Goal: Transaction & Acquisition: Purchase product/service

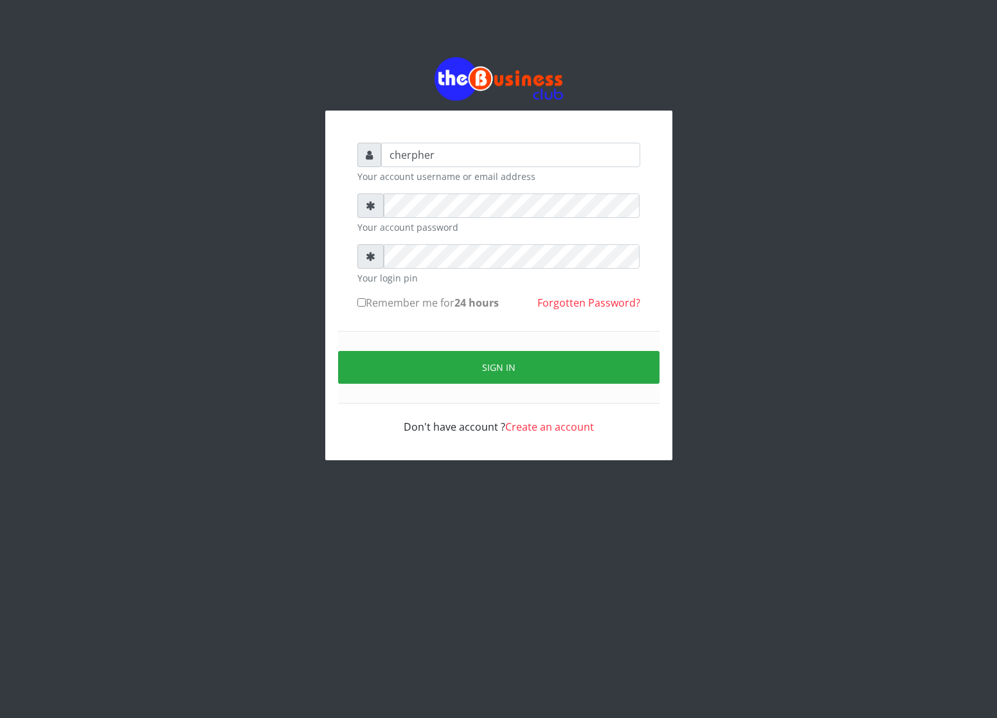
click at [359, 302] on input "Remember me for 24 hours" at bounding box center [361, 302] width 8 height 8
checkbox input "true"
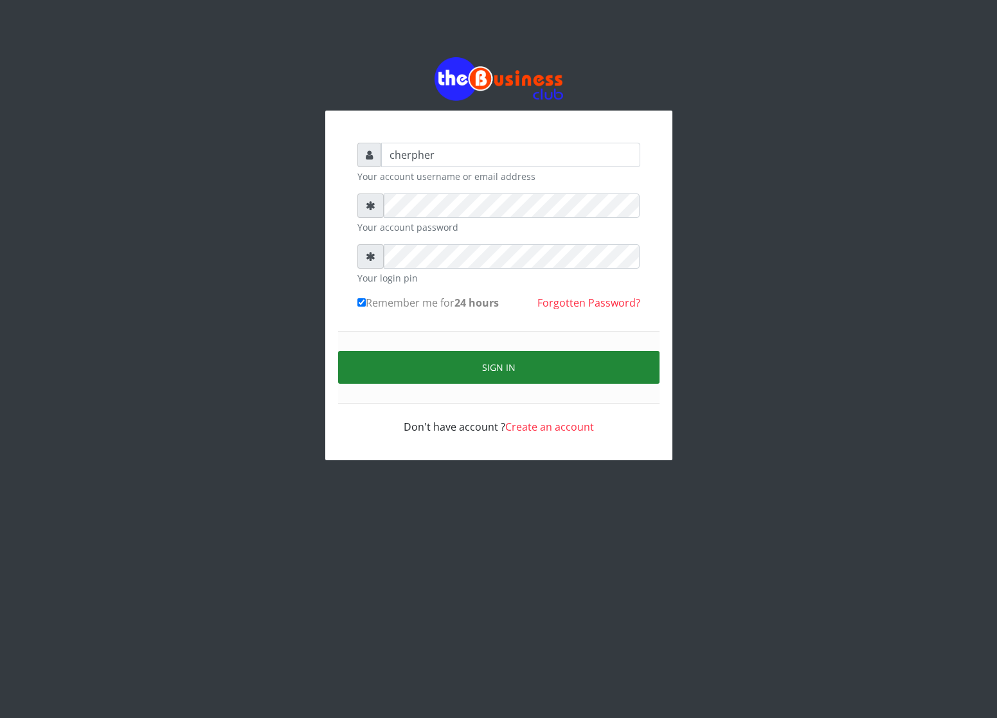
click at [363, 352] on button "Sign in" at bounding box center [498, 367] width 321 height 33
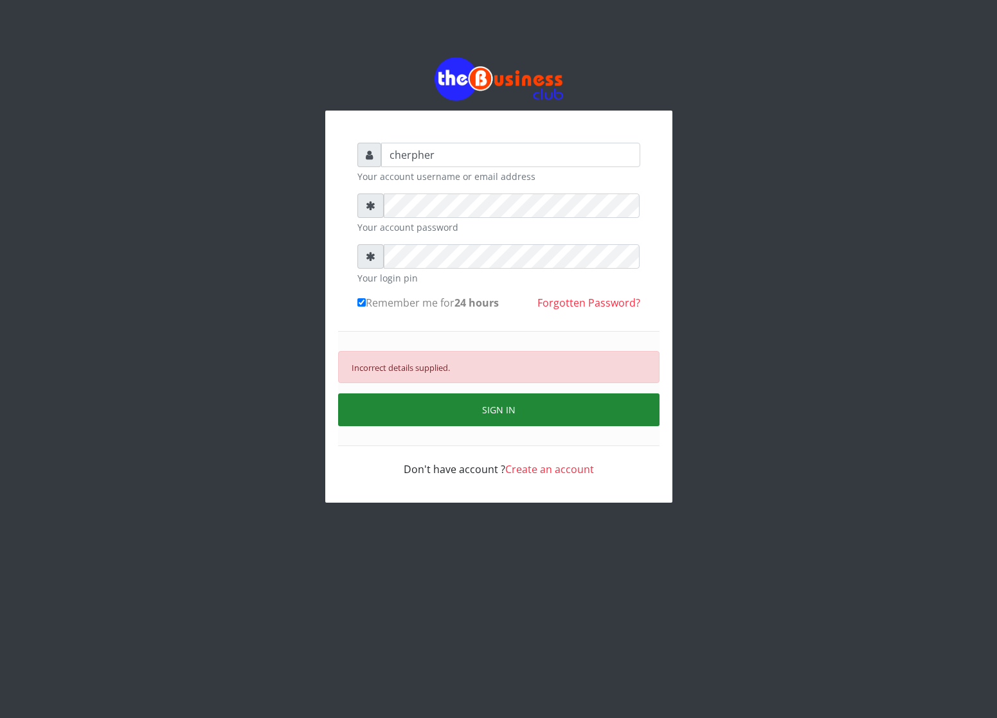
click at [467, 410] on button "SIGN IN" at bounding box center [498, 410] width 321 height 33
click at [366, 412] on button "SIGN IN" at bounding box center [498, 410] width 321 height 33
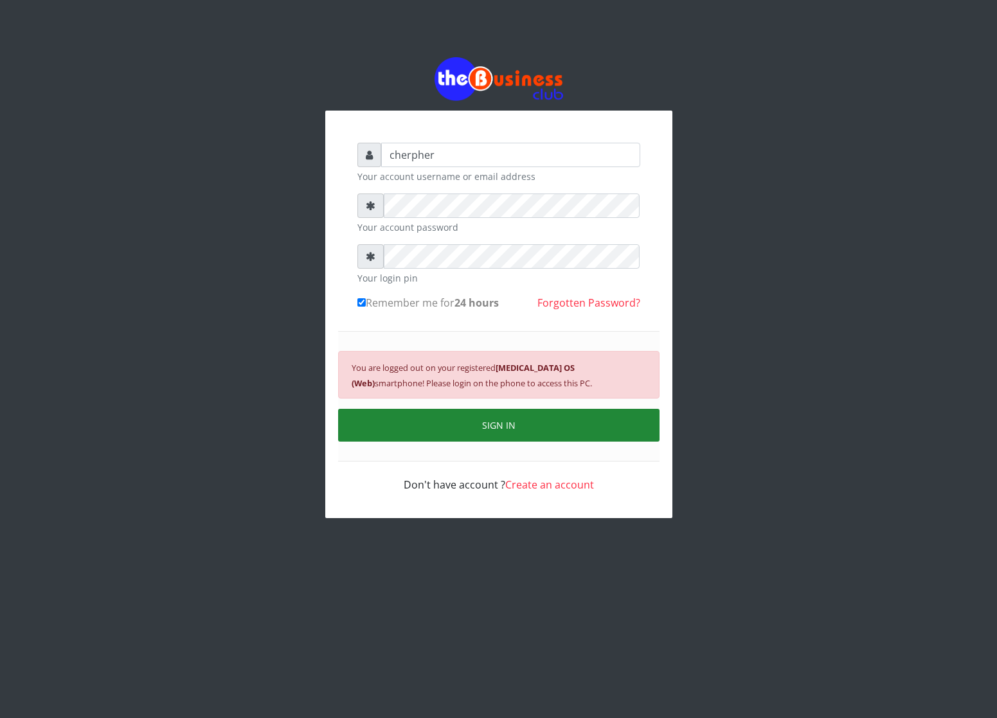
click at [365, 434] on button "SIGN IN" at bounding box center [498, 425] width 321 height 33
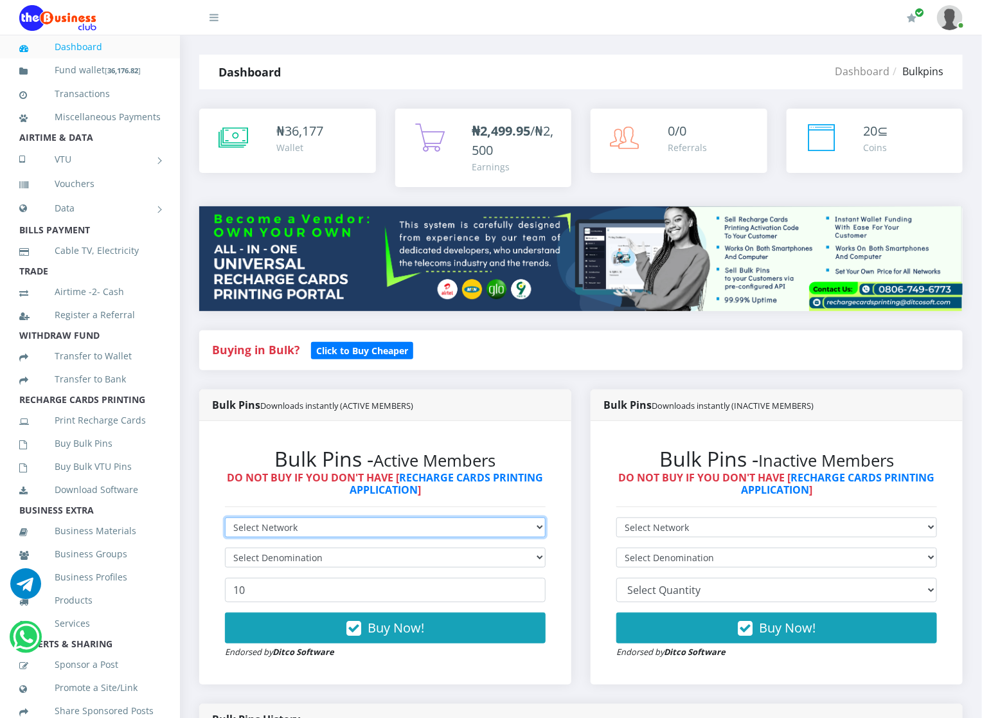
click at [247, 527] on select "Select Network MTN Globacom 9Mobile Airtel" at bounding box center [385, 528] width 321 height 20
select select "MTN"
click at [225, 518] on select "Select Network MTN Globacom 9Mobile Airtel" at bounding box center [385, 528] width 321 height 20
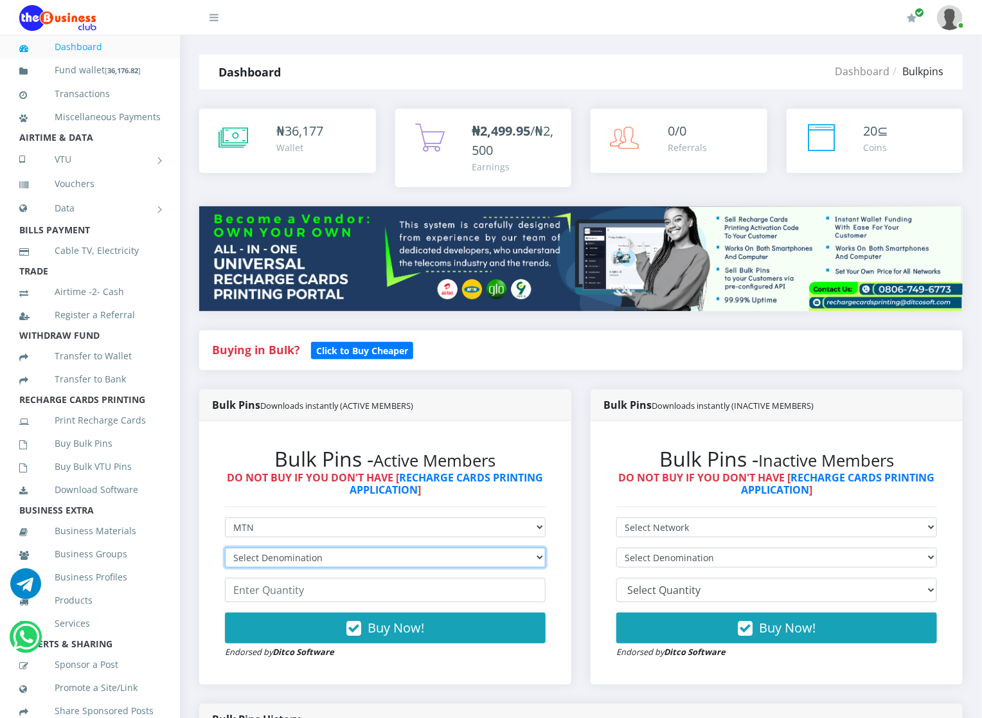
click at [251, 552] on select "Select Denomination MTN NGN100 - ₦96.94 MTN NGN200 - ₦193.88 MTN NGN400 - ₦387.…" at bounding box center [385, 558] width 321 height 20
select select "96.94-100"
click at [225, 548] on select "Select Denomination MTN NGN100 - ₦96.94 MTN NGN200 - ₦193.88 MTN NGN400 - ₦387.…" at bounding box center [385, 558] width 321 height 20
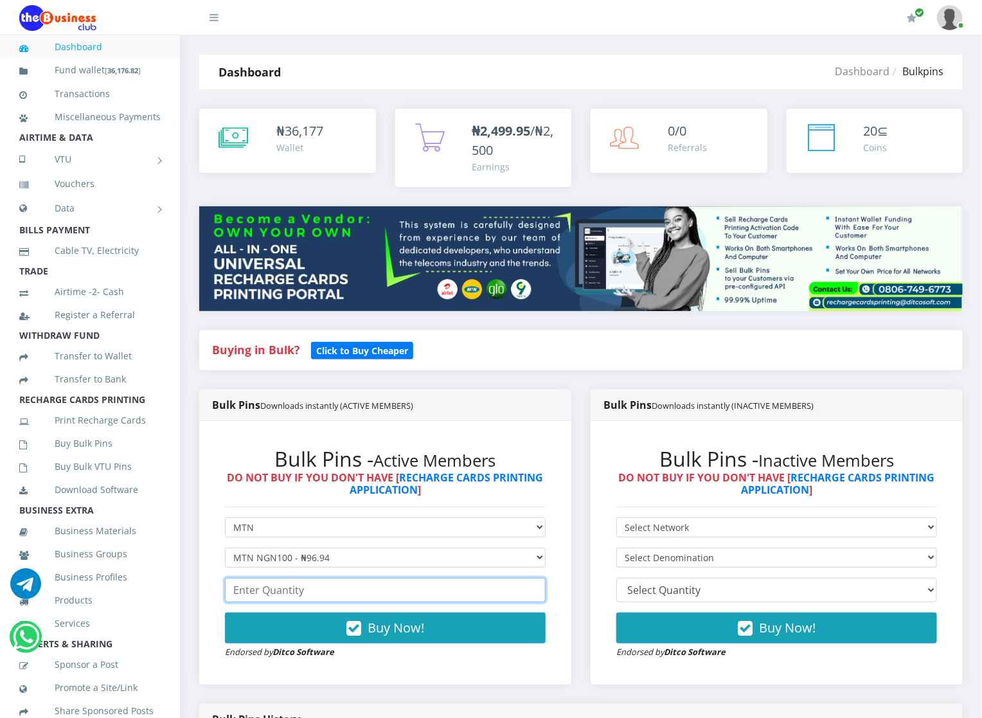
click at [265, 590] on input "number" at bounding box center [385, 590] width 321 height 24
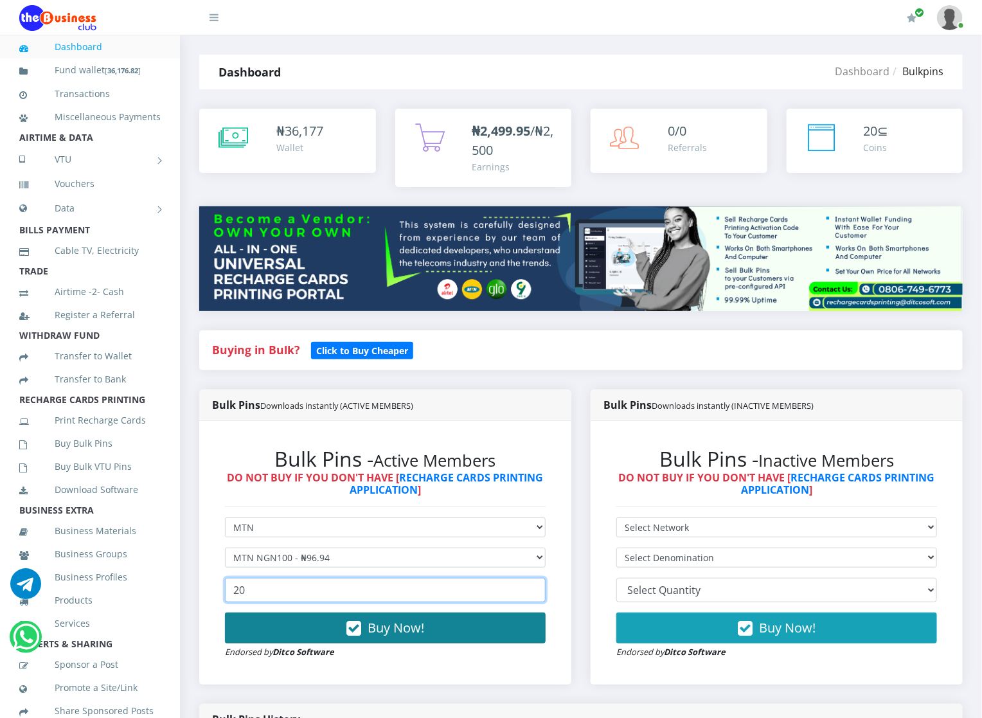
type input "20"
click at [270, 623] on button "Buy Now!" at bounding box center [385, 628] width 321 height 31
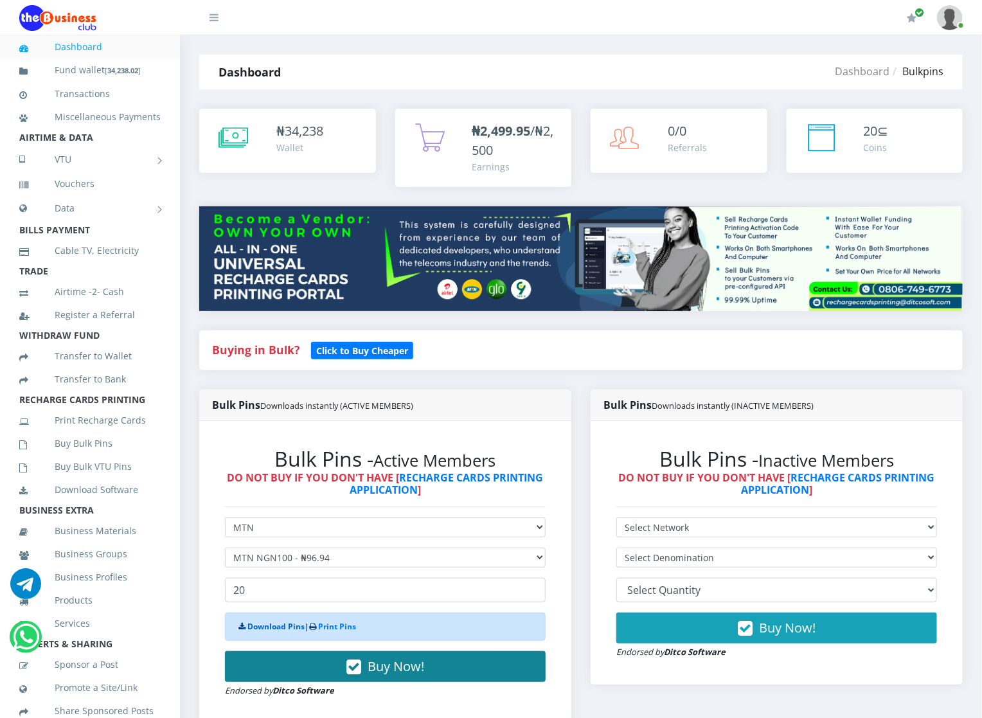
click at [270, 623] on link "Download Pins" at bounding box center [276, 626] width 57 height 11
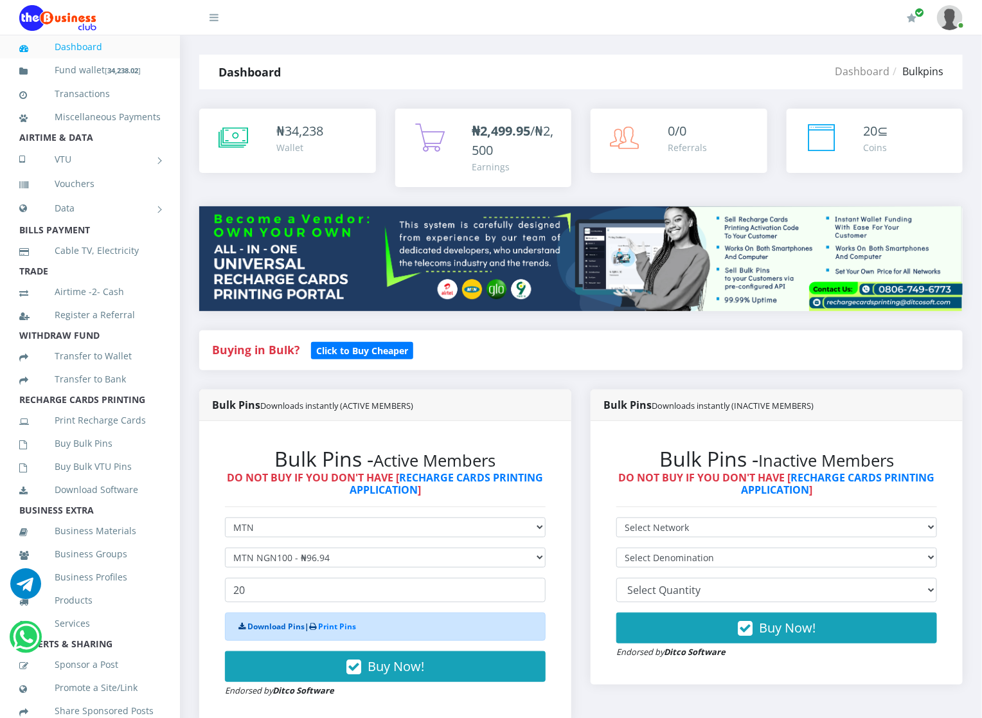
click at [270, 623] on link "Download Pins" at bounding box center [276, 626] width 57 height 11
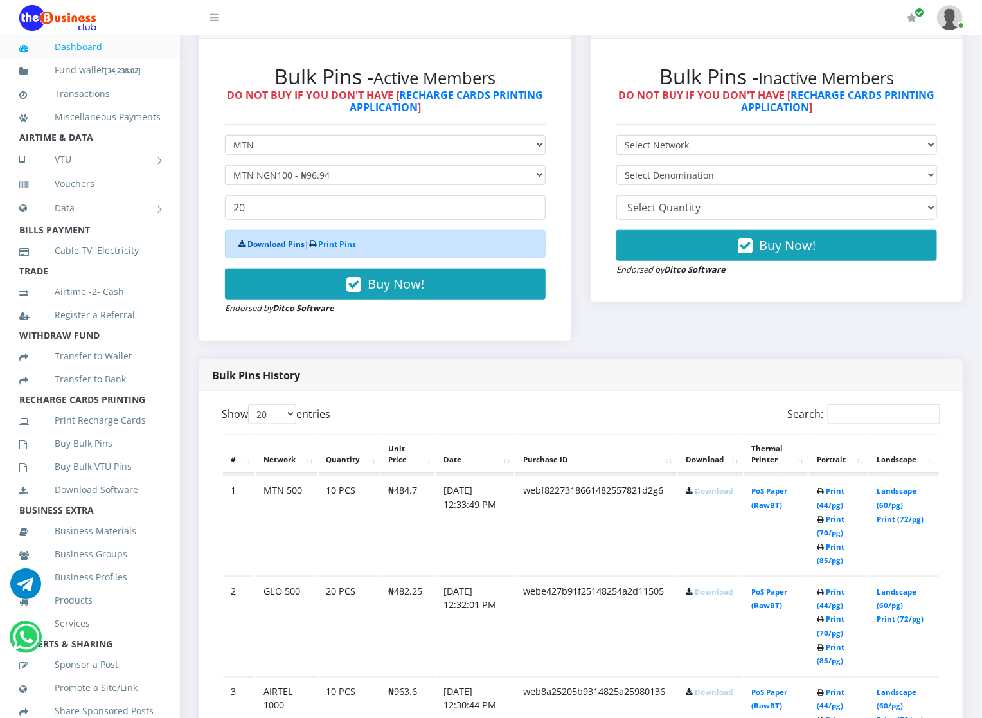
scroll to position [386, 0]
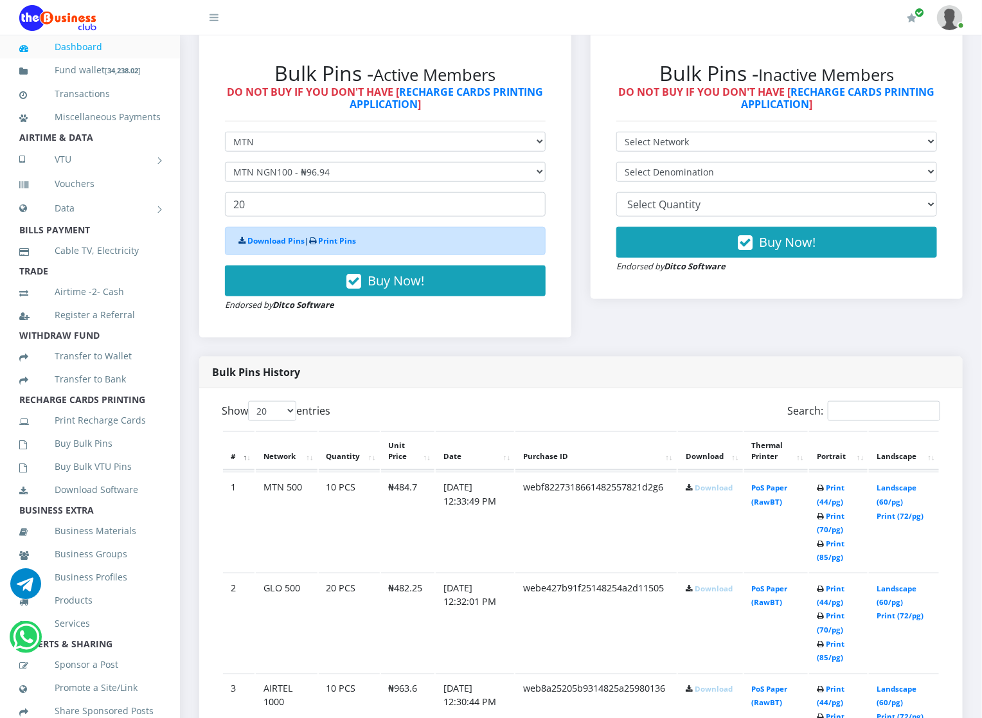
click at [299, 249] on div "Download Pins | Print Pins" at bounding box center [385, 241] width 321 height 28
click at [290, 237] on link "Download Pins" at bounding box center [276, 240] width 57 height 11
drag, startPoint x: 597, startPoint y: 78, endPoint x: 105, endPoint y: 437, distance: 608.8
click at [105, 437] on ul "Dashboard Fund wallet [ 34,238.02 ] Transactions Miscellaneous Payments AIRTIME…" at bounding box center [90, 468] width 180 height 867
click at [105, 458] on link "Buy Bulk Pins" at bounding box center [89, 444] width 141 height 30
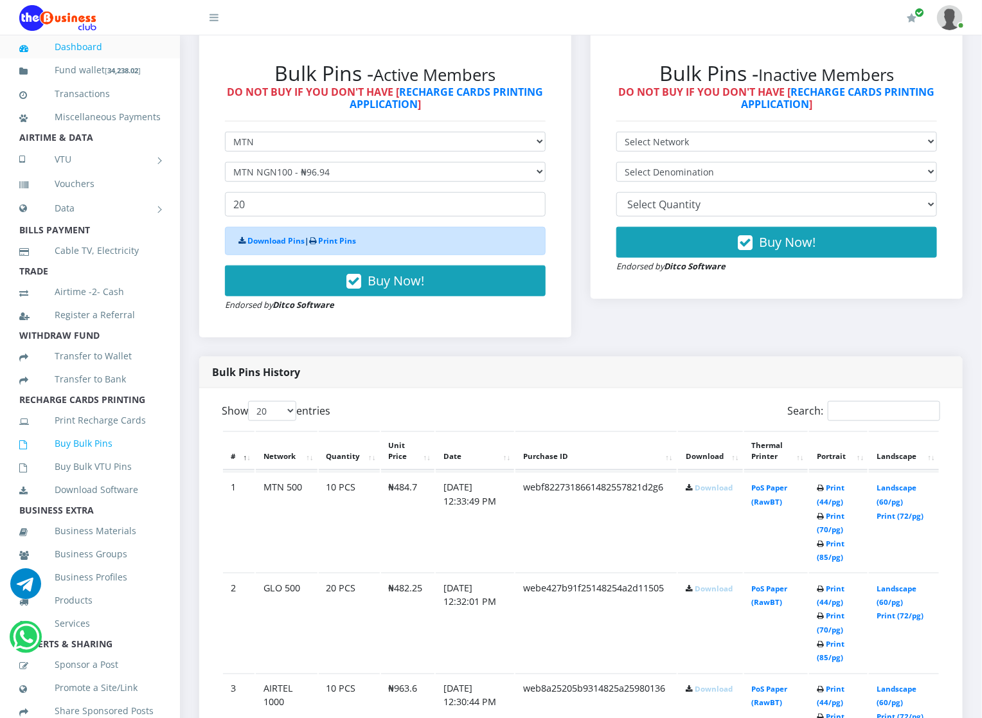
click at [105, 458] on link "Buy Bulk Pins" at bounding box center [89, 444] width 141 height 30
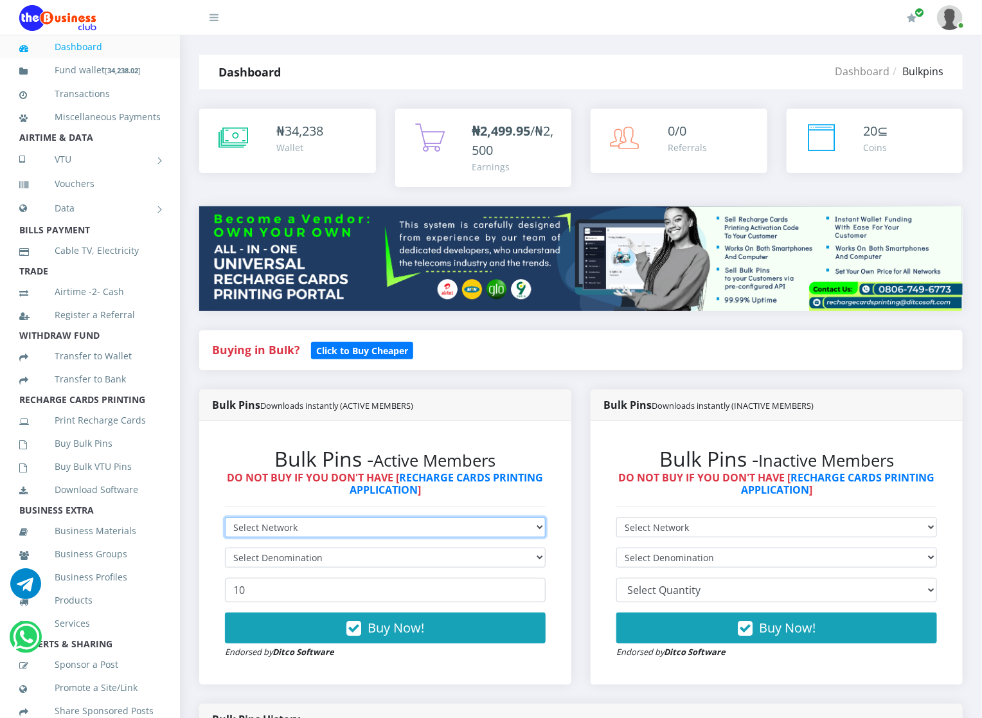
click at [241, 523] on select "Select Network MTN Globacom 9Mobile Airtel" at bounding box center [385, 528] width 321 height 20
select select "MTN"
click at [225, 518] on select "Select Network MTN Globacom 9Mobile Airtel" at bounding box center [385, 528] width 321 height 20
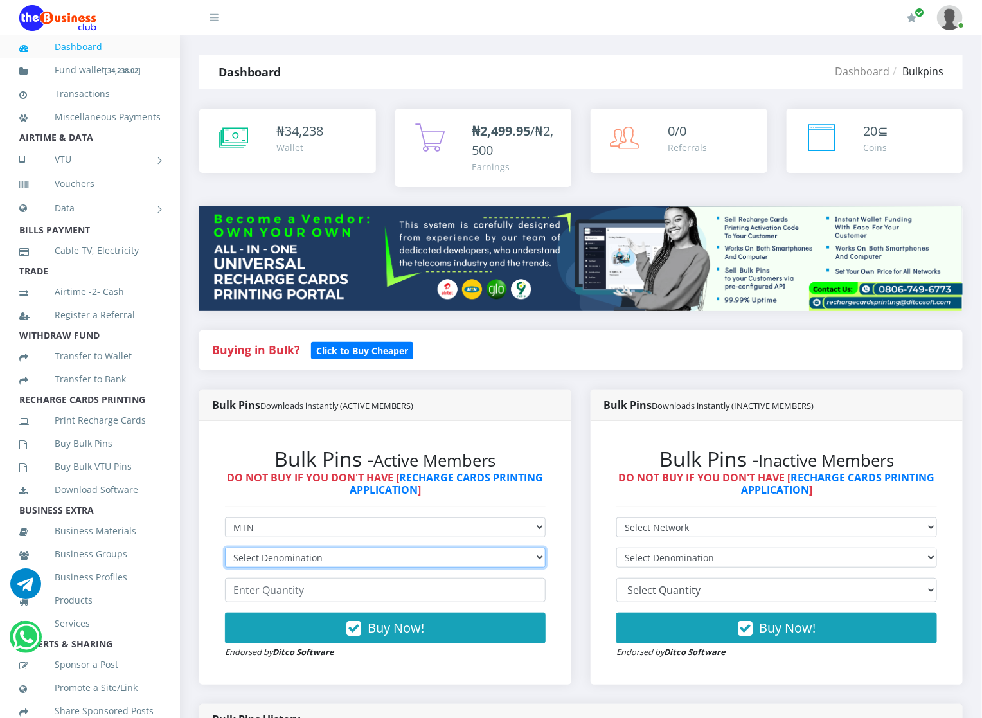
click at [251, 559] on select "Select Denomination MTN NGN100 - ₦96.94 MTN NGN200 - ₦193.88 MTN NGN400 - ₦387.…" at bounding box center [385, 558] width 321 height 20
select select "484.7-500"
click at [225, 548] on select "Select Denomination MTN NGN100 - ₦96.94 MTN NGN200 - ₦193.88 MTN NGN400 - ₦387.…" at bounding box center [385, 558] width 321 height 20
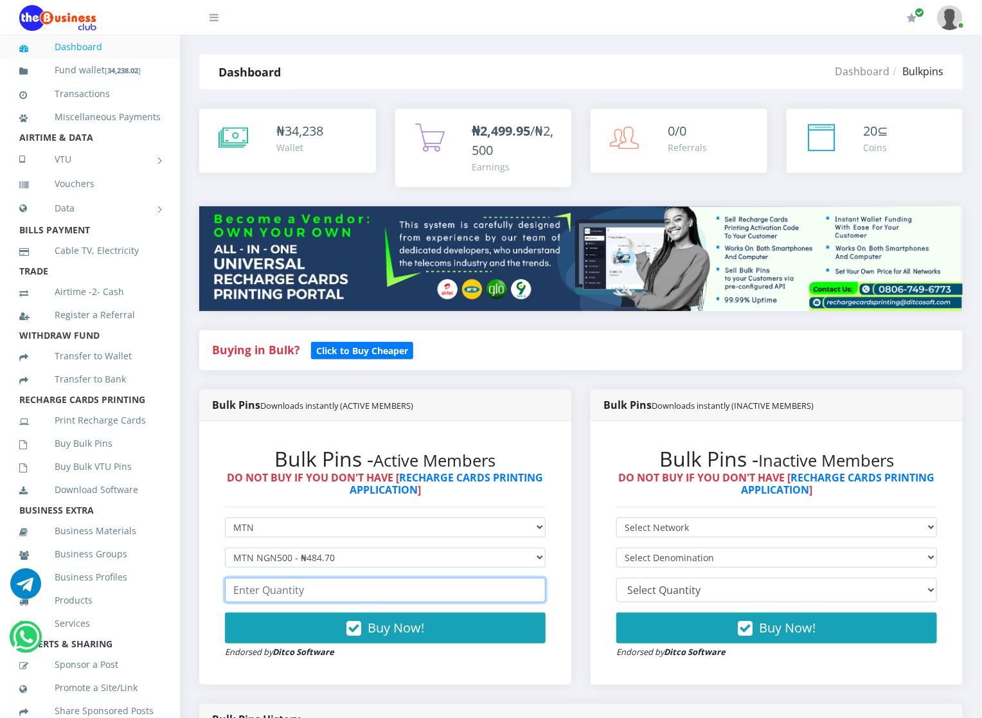
click at [242, 587] on input "number" at bounding box center [385, 590] width 321 height 24
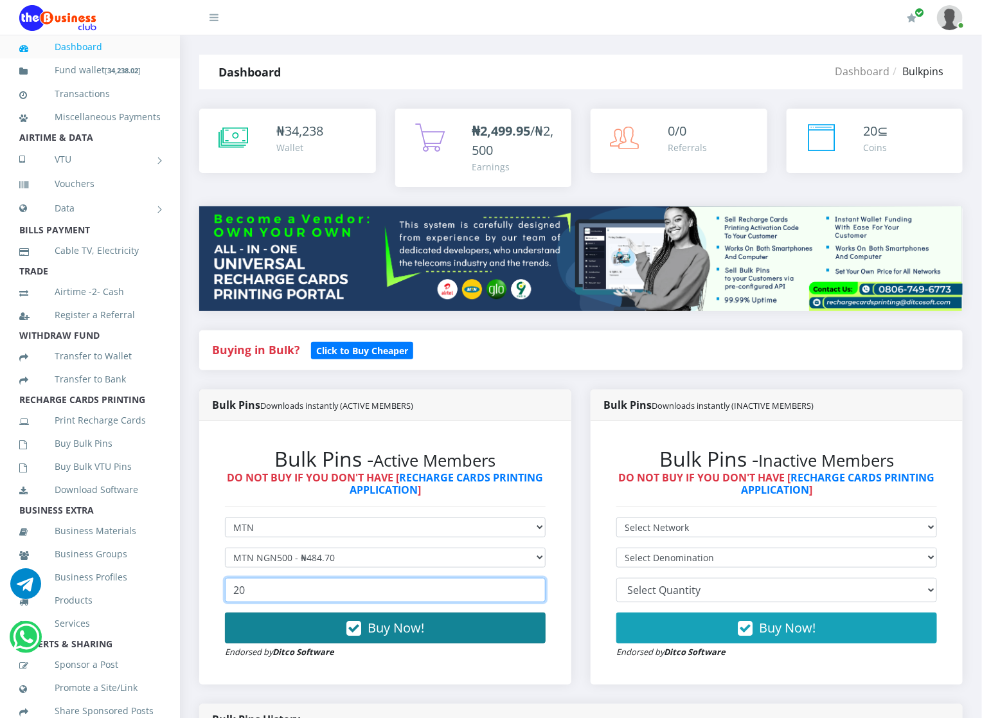
type input "20"
click at [334, 631] on button "Buy Now!" at bounding box center [385, 628] width 321 height 31
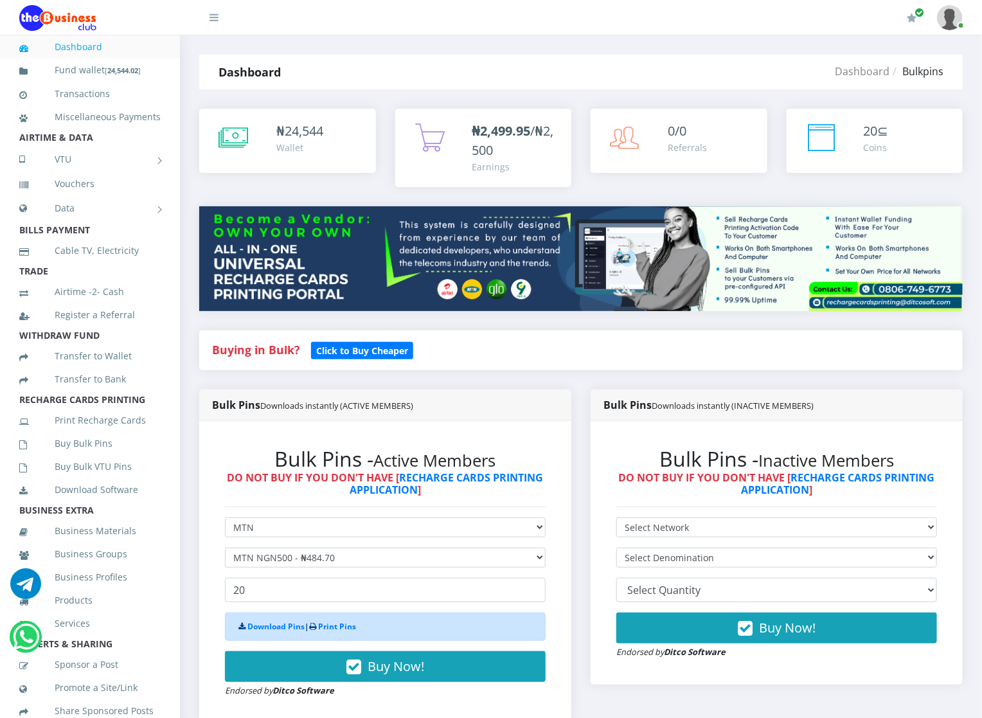
click at [251, 621] on div "Download Pins | Print Pins" at bounding box center [385, 627] width 321 height 28
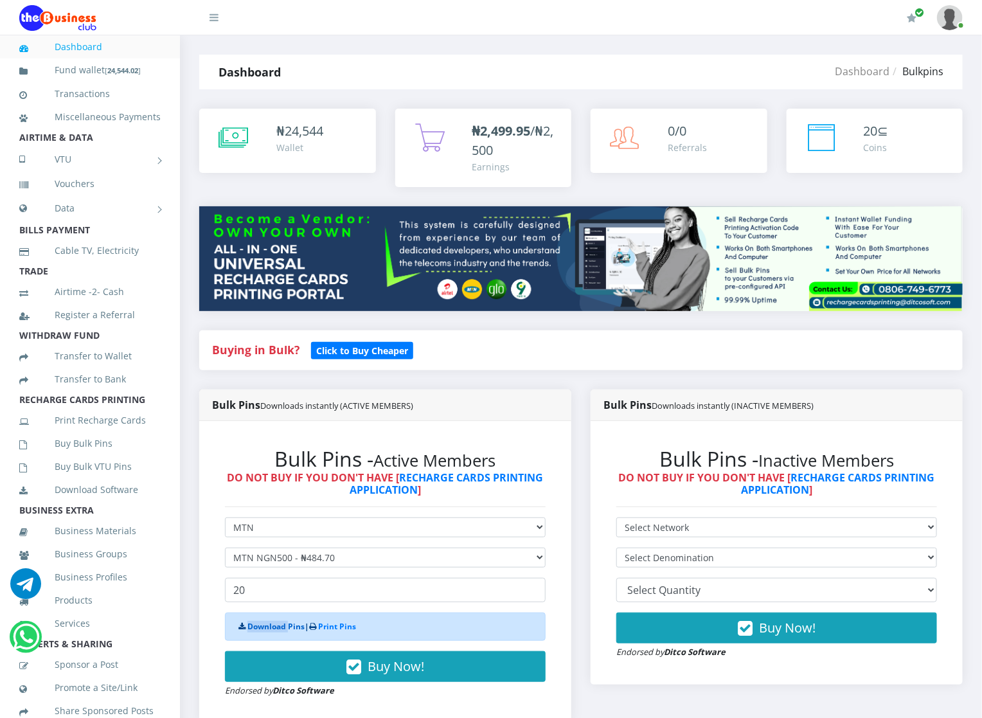
click at [251, 624] on link "Download Pins" at bounding box center [276, 626] width 57 height 11
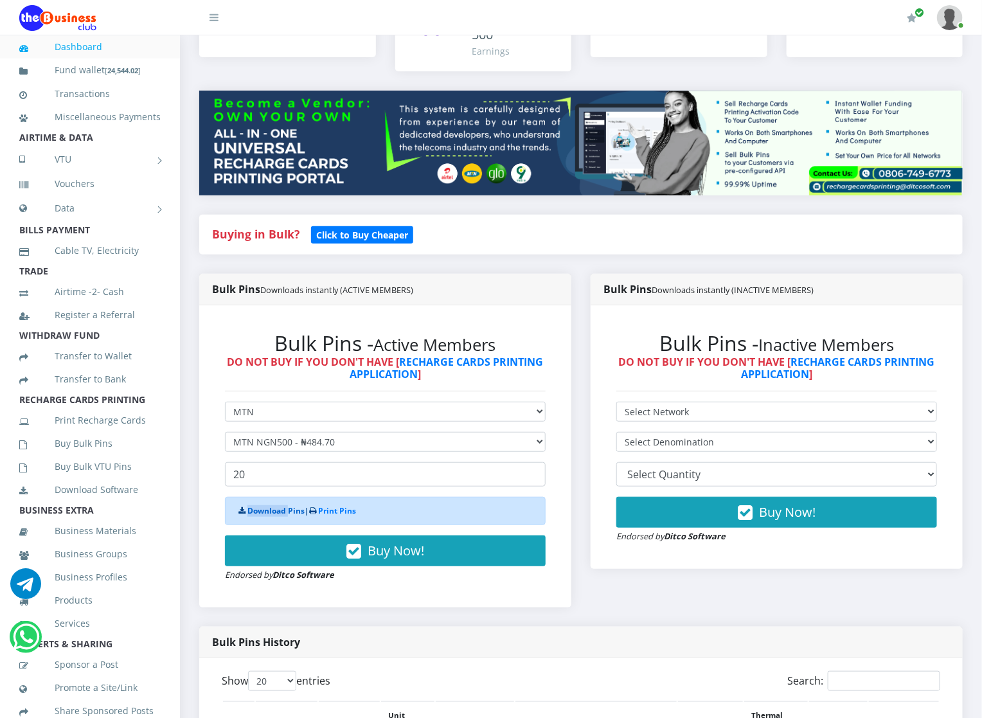
scroll to position [154, 0]
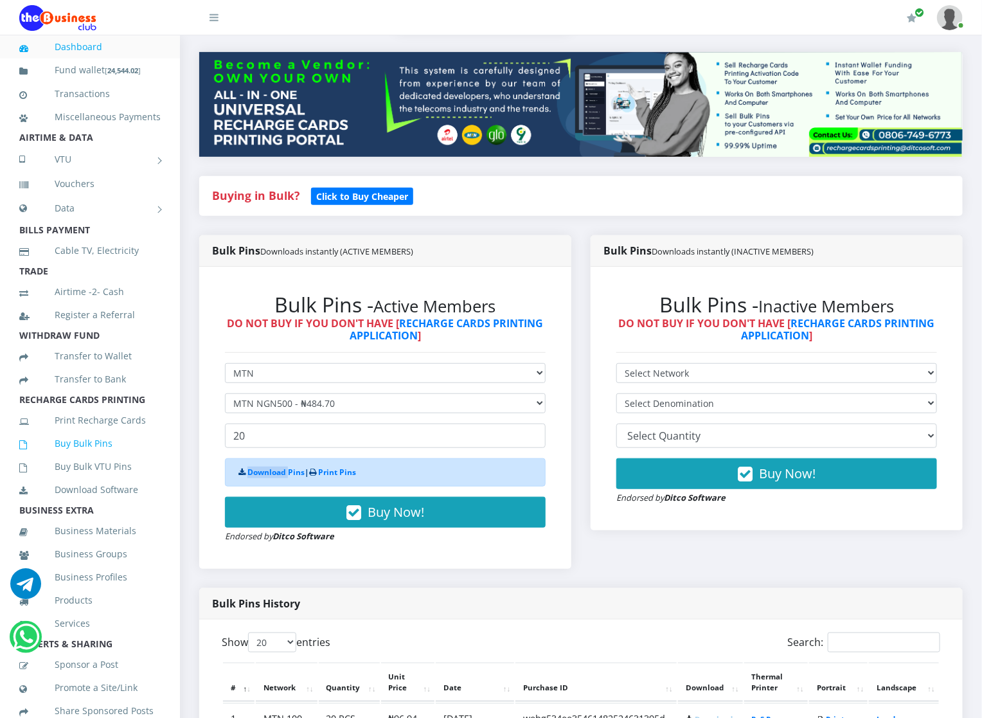
click at [135, 453] on link "Buy Bulk Pins" at bounding box center [89, 444] width 141 height 30
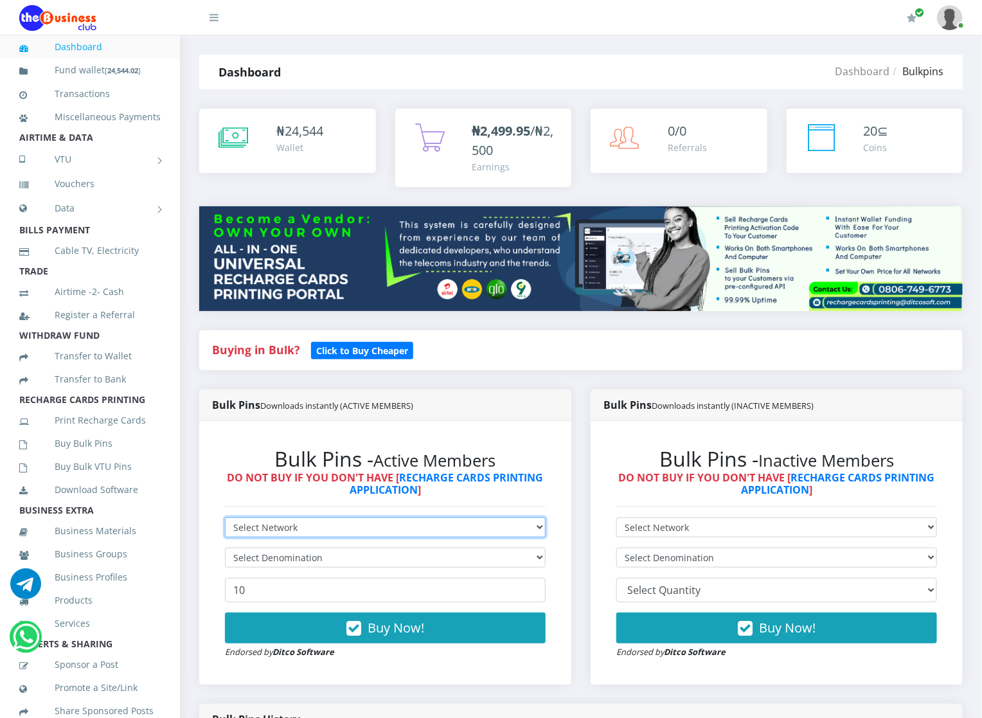
click at [286, 527] on select "Select Network MTN Globacom 9Mobile Airtel" at bounding box center [385, 528] width 321 height 20
select select "Glo"
click at [225, 518] on select "Select Network MTN Globacom 9Mobile Airtel" at bounding box center [385, 528] width 321 height 20
click at [237, 531] on select "Select Network MTN Globacom 9Mobile Airtel" at bounding box center [385, 528] width 321 height 20
select select "Airtel"
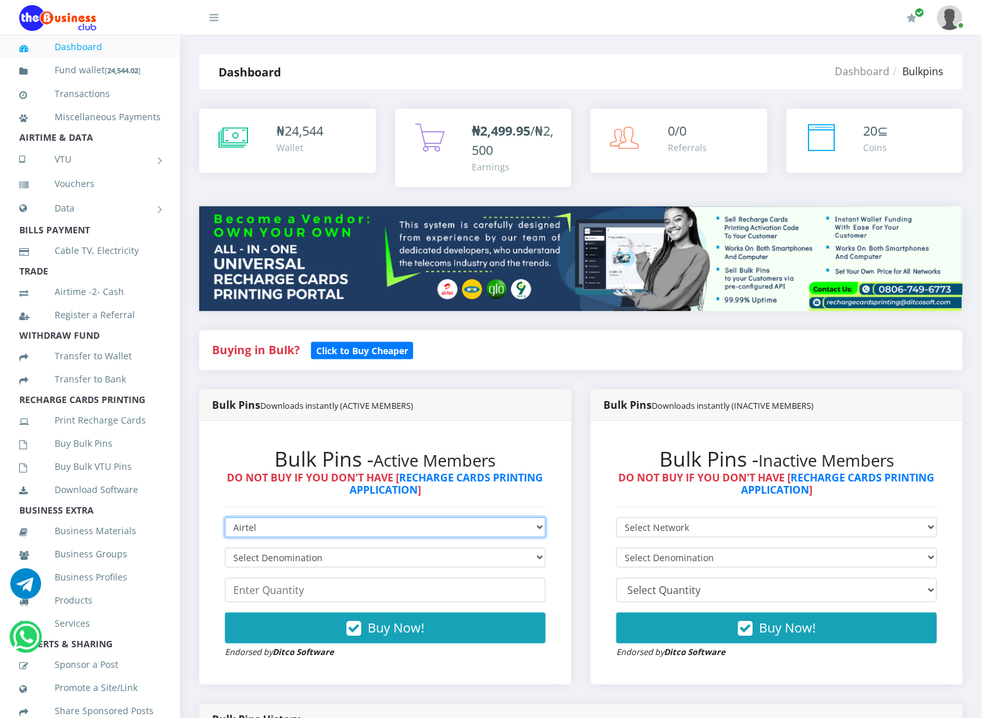
click at [225, 518] on select "Select Network MTN Globacom 9Mobile Airtel" at bounding box center [385, 528] width 321 height 20
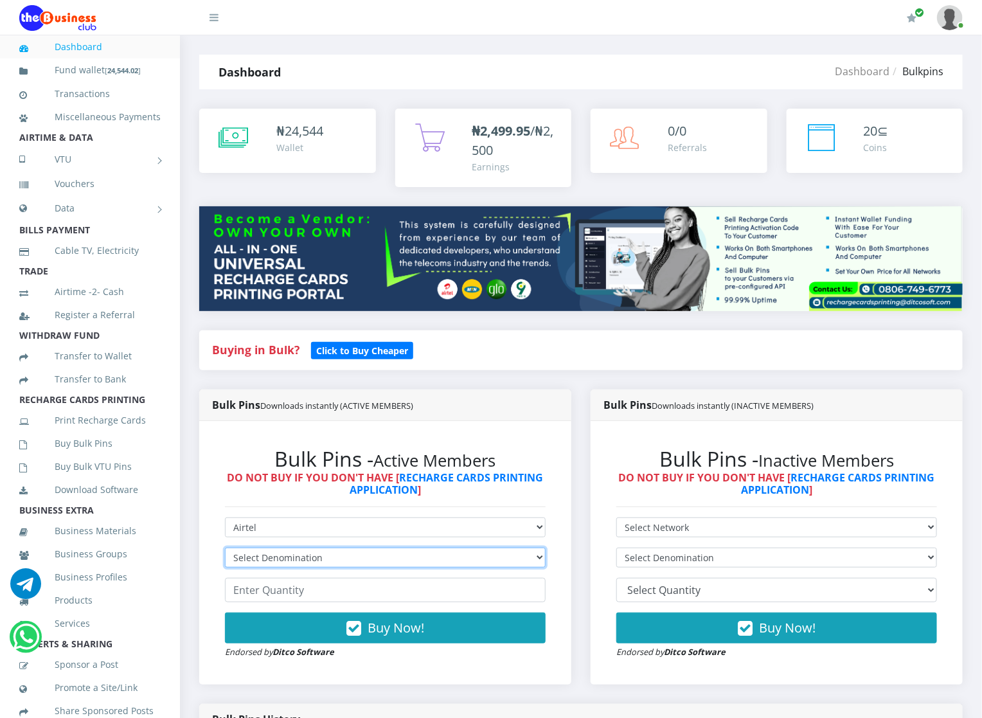
click at [248, 559] on select "Select Denomination Airtel NGN100 - ₦96.36 Airtel NGN200 - ₦192.72 Airtel NGN50…" at bounding box center [385, 558] width 321 height 20
select select "192.72-200"
click at [225, 548] on select "Select Denomination Airtel NGN100 - ₦96.36 Airtel NGN200 - ₦192.72 Airtel NGN50…" at bounding box center [385, 558] width 321 height 20
drag, startPoint x: 243, startPoint y: 621, endPoint x: 243, endPoint y: 600, distance: 21.2
click at [243, 600] on form "Select Network MTN Globacom 9Mobile Airtel Select Denomination Airtel NGN100 - …" at bounding box center [385, 588] width 321 height 141
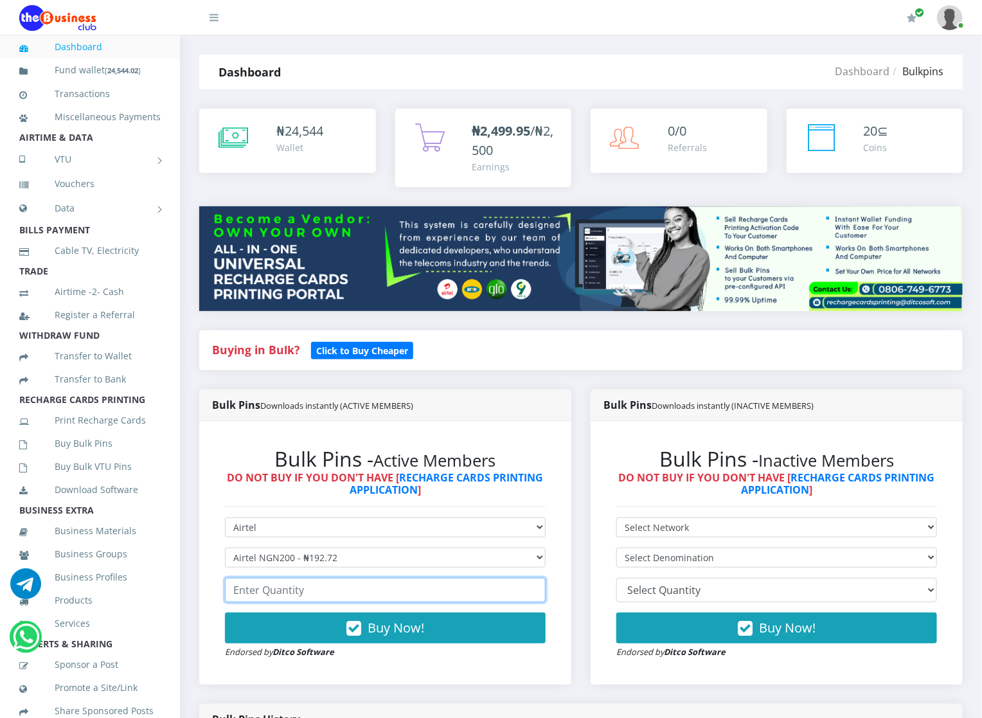
click at [243, 600] on input "number" at bounding box center [385, 590] width 321 height 24
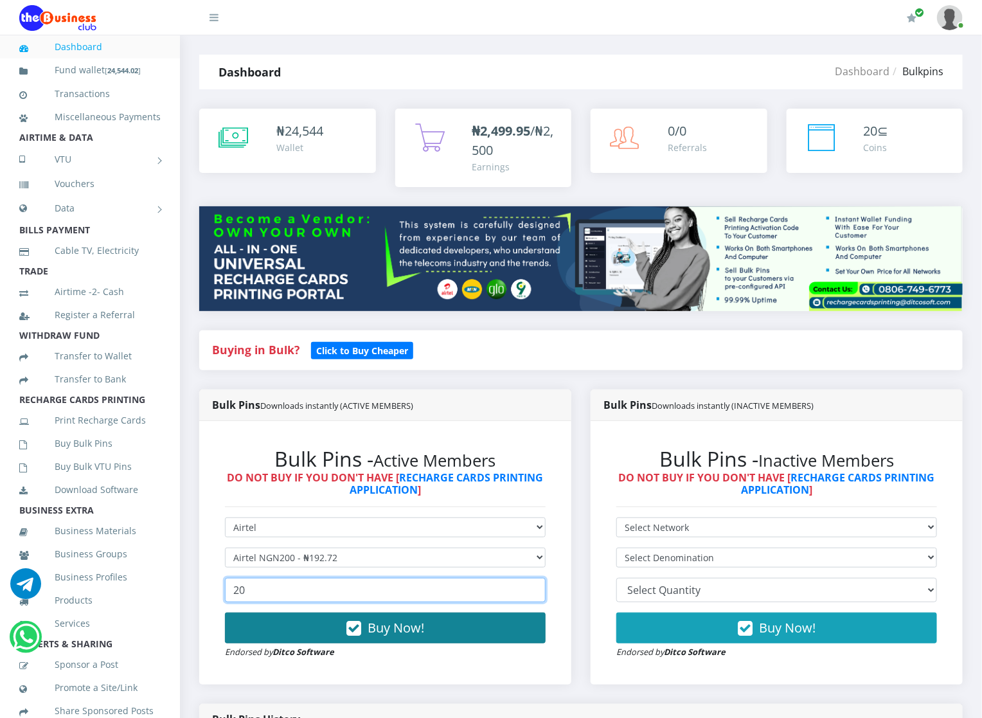
type input "20"
click at [228, 625] on button "Buy Now!" at bounding box center [385, 628] width 321 height 31
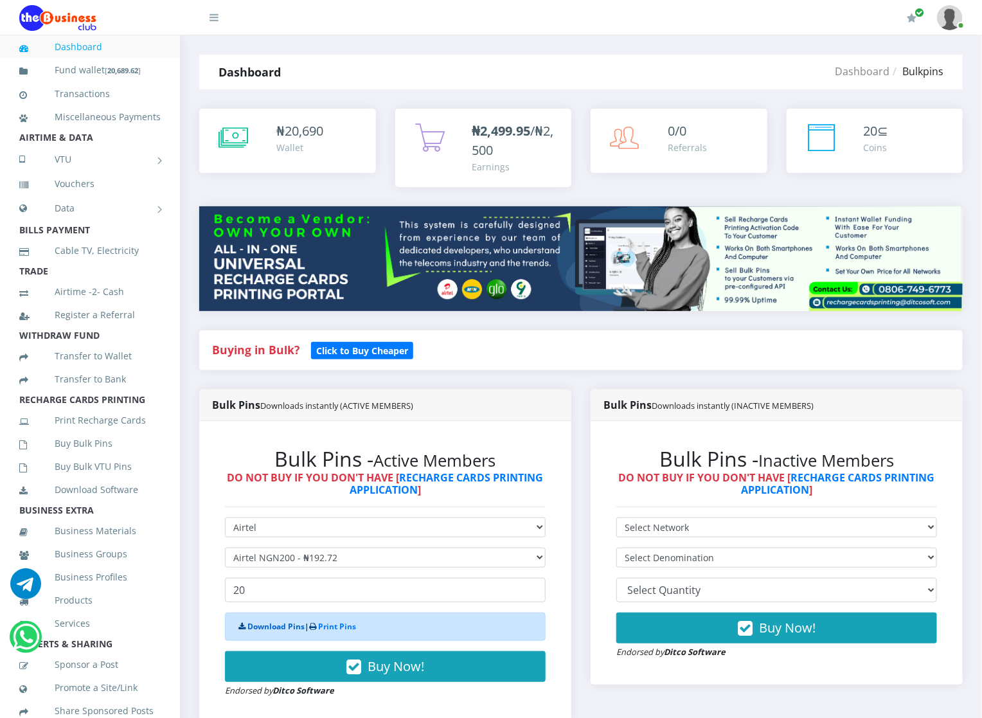
click at [255, 623] on link "Download Pins" at bounding box center [276, 626] width 57 height 11
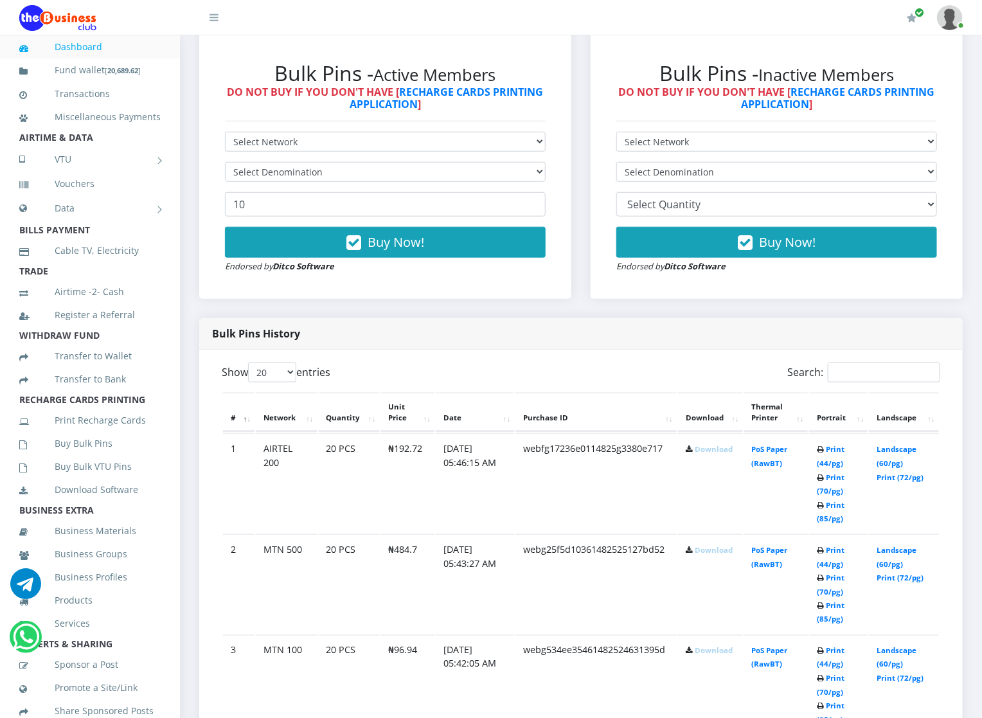
scroll to position [424, 0]
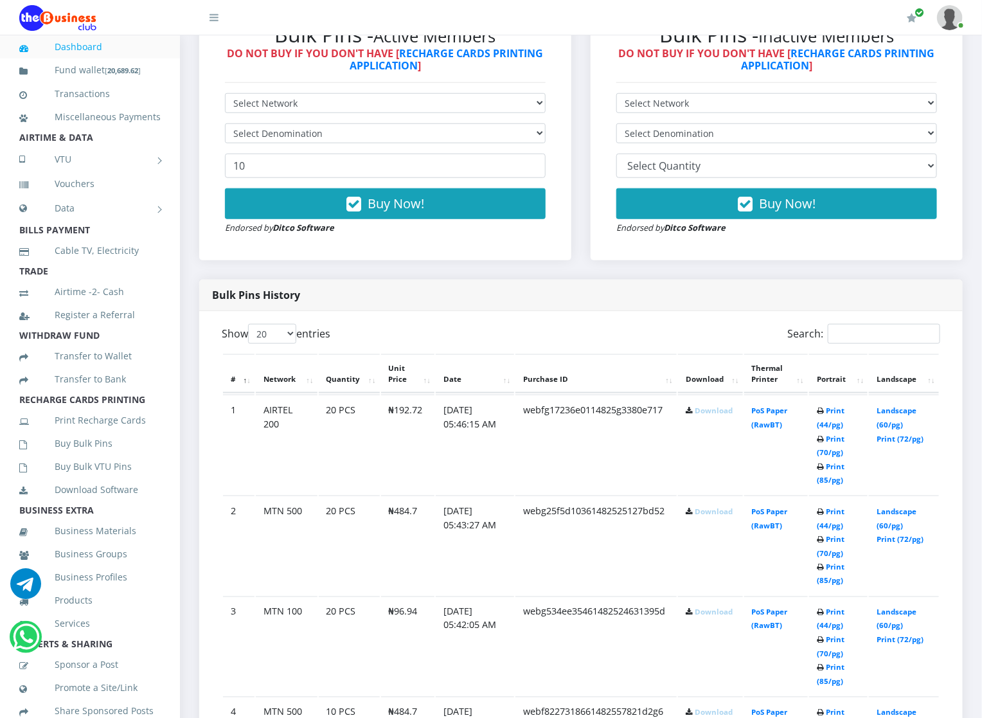
click at [696, 409] on link "Download" at bounding box center [714, 411] width 38 height 10
click at [710, 509] on link "Download" at bounding box center [714, 512] width 38 height 10
click at [687, 415] on icon at bounding box center [689, 412] width 7 height 8
click at [701, 612] on link "Download" at bounding box center [714, 613] width 38 height 10
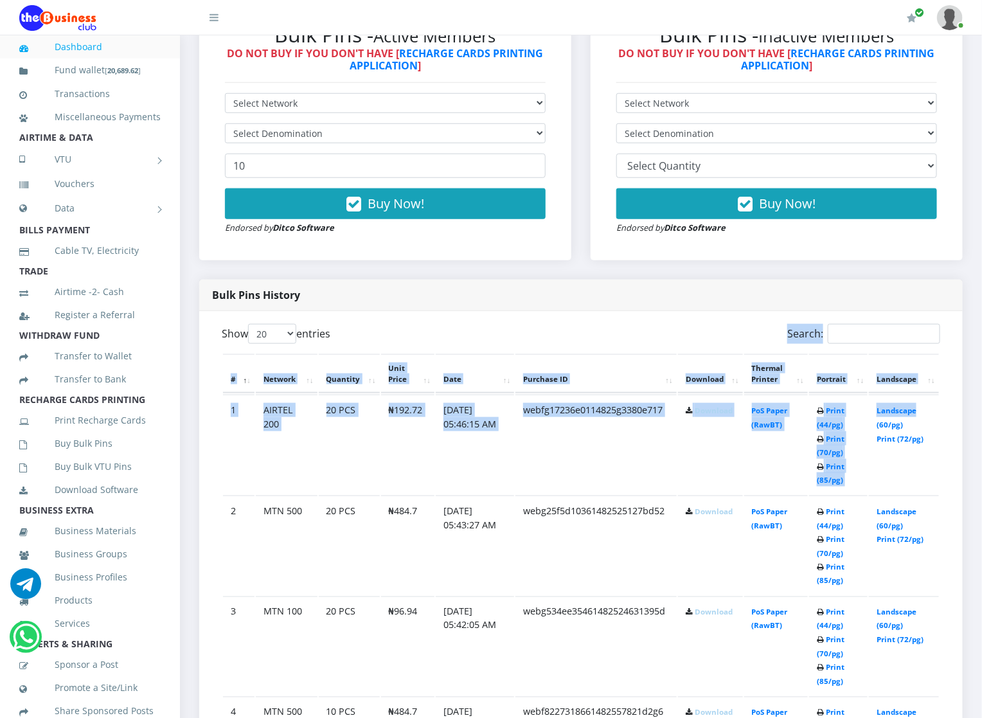
drag, startPoint x: 925, startPoint y: 407, endPoint x: 920, endPoint y: 325, distance: 82.4
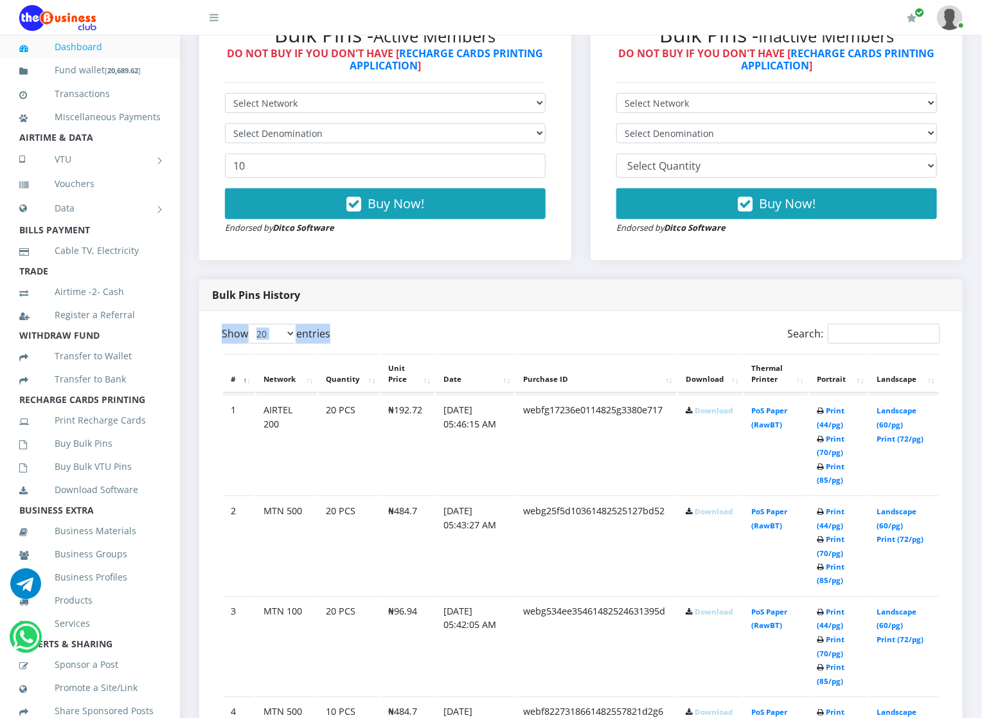
drag, startPoint x: 920, startPoint y: 325, endPoint x: 918, endPoint y: 287, distance: 37.3
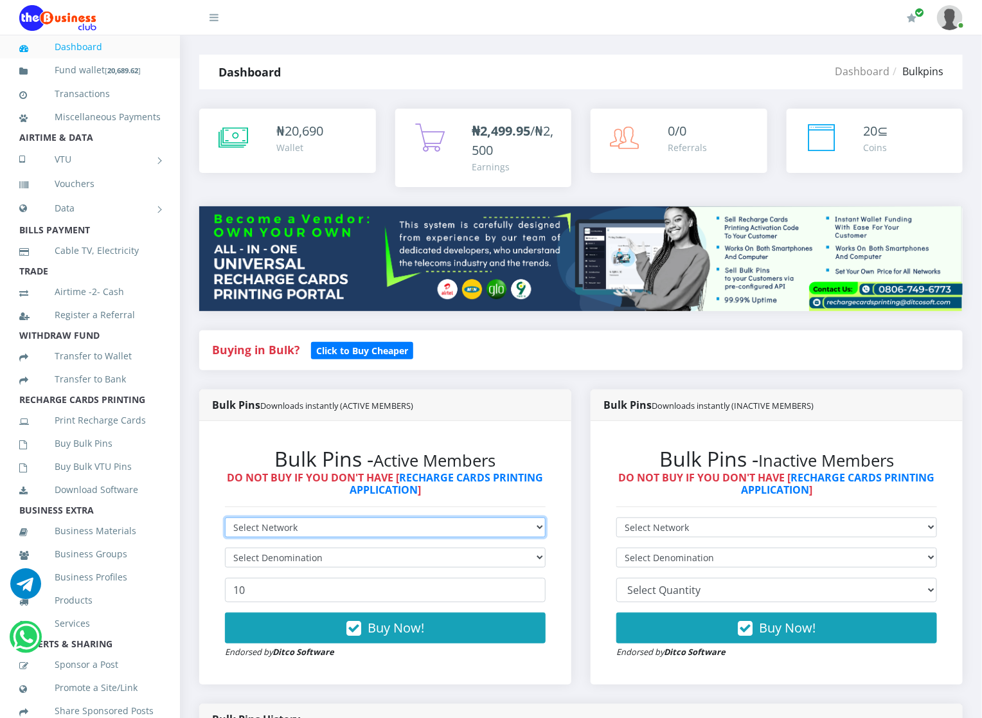
click at [244, 523] on select "Select Network MTN Globacom 9Mobile Airtel" at bounding box center [385, 528] width 321 height 20
select select "MTN"
click at [225, 518] on select "Select Network MTN Globacom 9Mobile Airtel" at bounding box center [385, 528] width 321 height 20
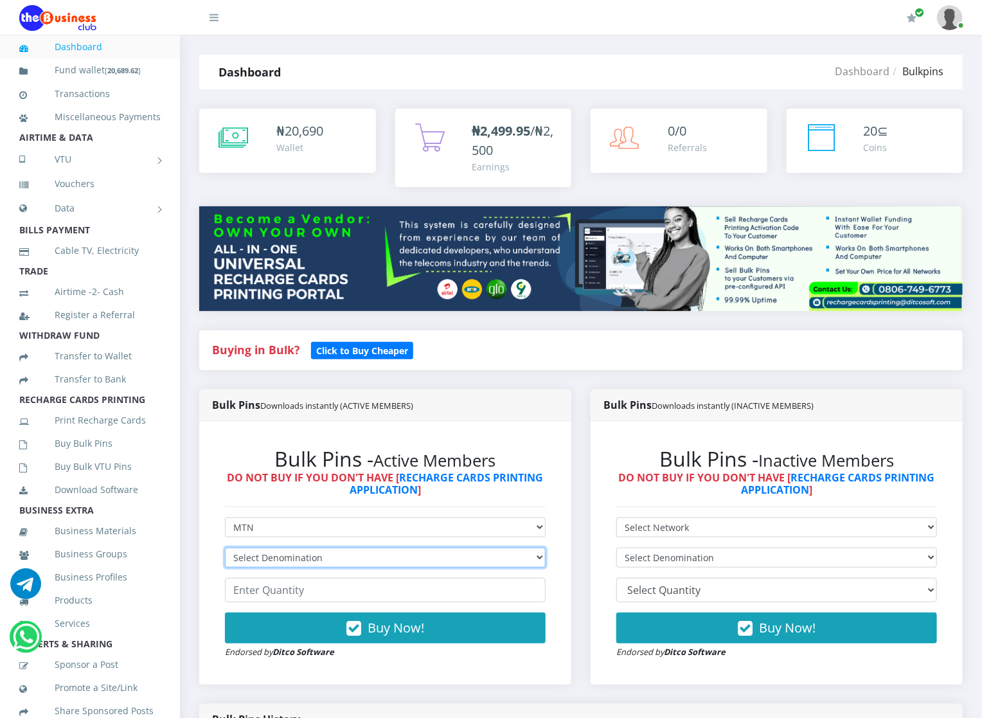
click at [260, 548] on select "Select Denomination MTN NGN100 - ₦96.94 MTN NGN200 - ₦193.88 MTN NGN400 - ₦387.…" at bounding box center [385, 558] width 321 height 20
select select "96.94-100"
click at [225, 548] on select "Select Denomination MTN NGN100 - ₦96.94 MTN NGN200 - ₦193.88 MTN NGN400 - ₦387.…" at bounding box center [385, 558] width 321 height 20
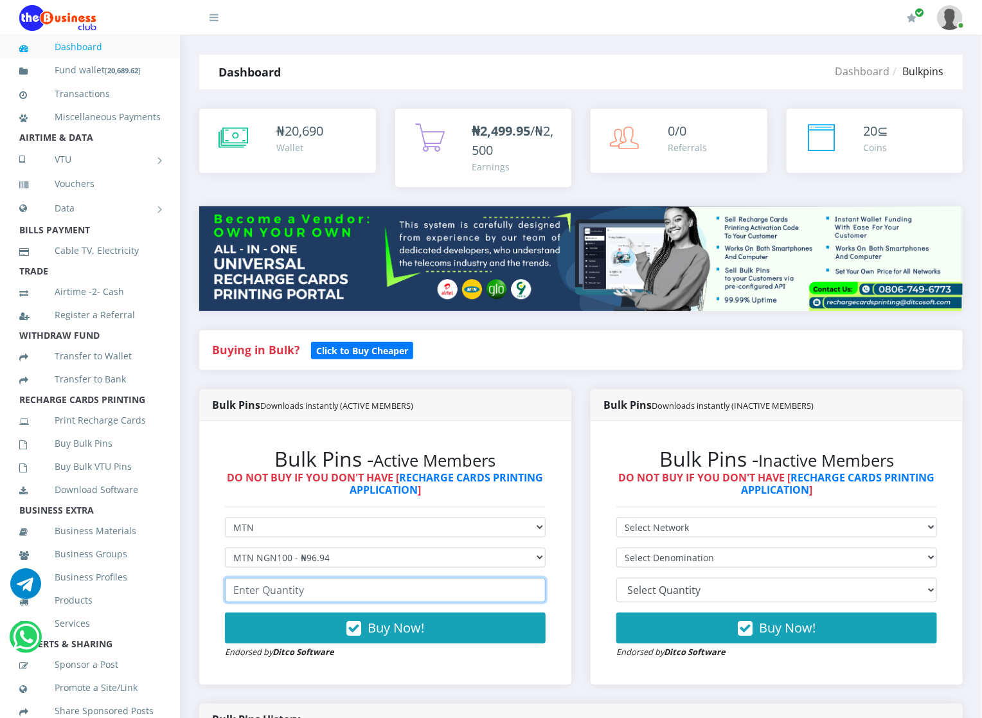
click at [280, 583] on input "number" at bounding box center [385, 590] width 321 height 24
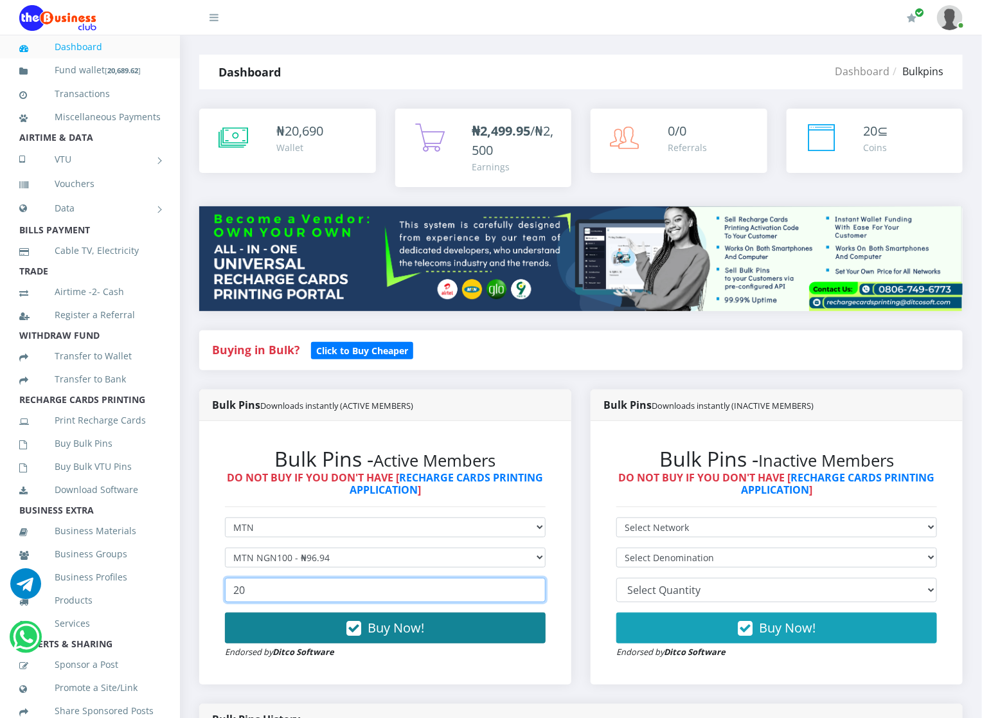
type input "20"
click at [276, 635] on button "Buy Now!" at bounding box center [385, 628] width 321 height 31
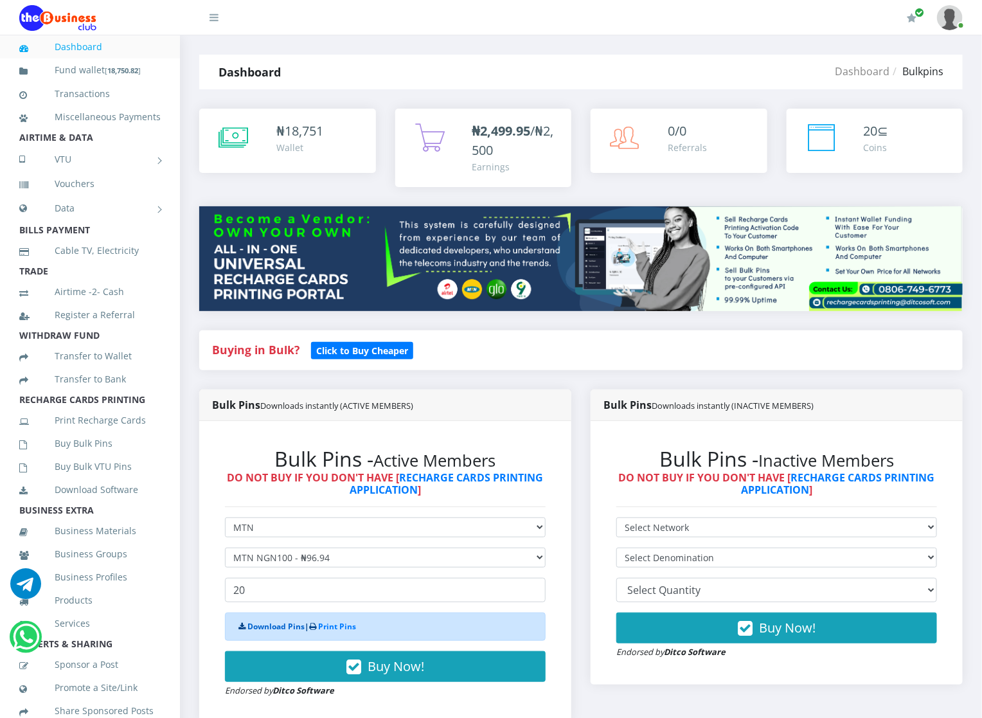
click at [278, 631] on link "Download Pins" at bounding box center [276, 626] width 57 height 11
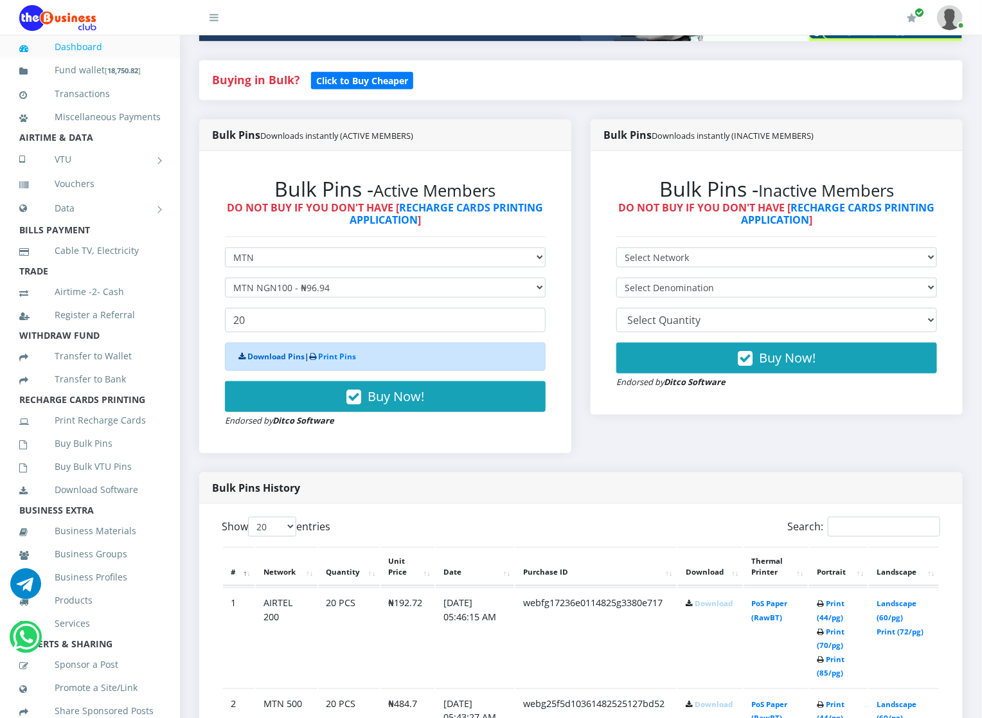
scroll to position [309, 0]
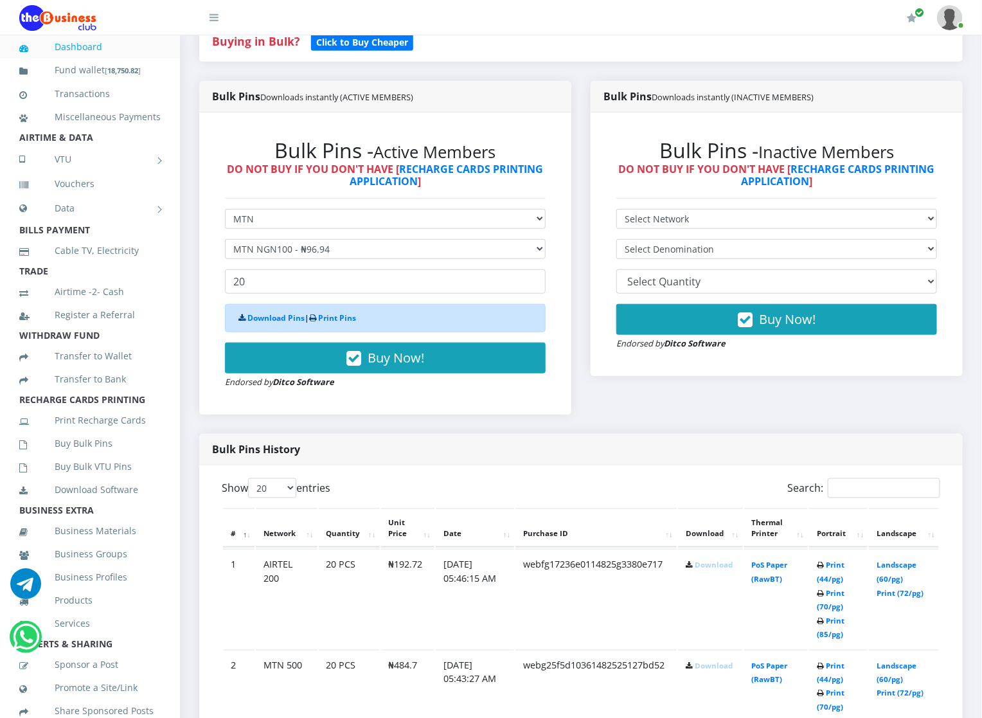
drag, startPoint x: 276, startPoint y: 633, endPoint x: 282, endPoint y: 622, distance: 12.4
click at [282, 622] on td "AIRTEL 200" at bounding box center [287, 599] width 62 height 100
click at [704, 568] on link "Download" at bounding box center [714, 565] width 38 height 10
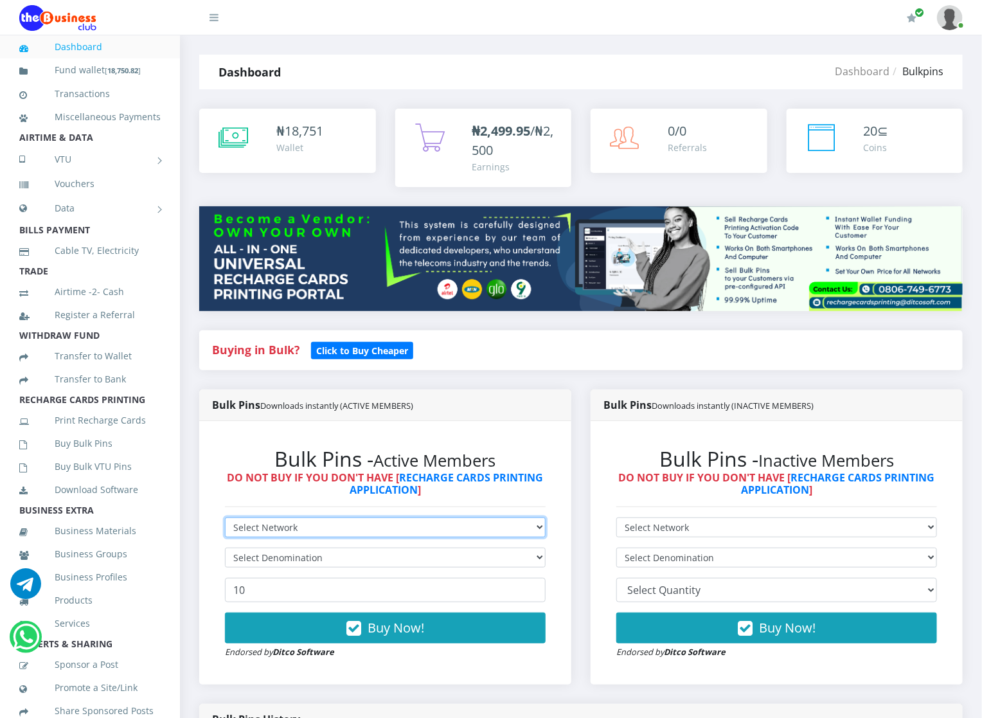
click at [246, 525] on select "Select Network MTN Globacom 9Mobile Airtel" at bounding box center [385, 528] width 321 height 20
select select "MTN"
click at [225, 518] on select "Select Network MTN Globacom 9Mobile Airtel" at bounding box center [385, 528] width 321 height 20
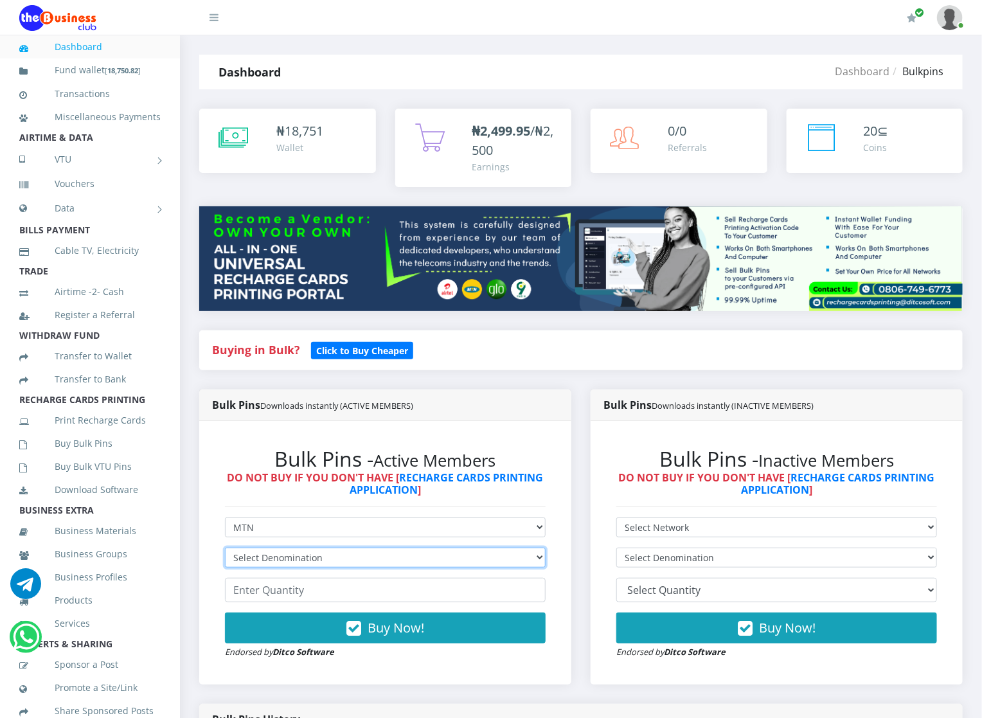
click at [241, 559] on select "Select Denomination MTN NGN100 - ₦96.94 MTN NGN200 - ₦193.88 MTN NGN400 - ₦387.…" at bounding box center [385, 558] width 321 height 20
select select "96.94-100"
click at [225, 548] on select "Select Denomination MTN NGN100 - ₦96.94 MTN NGN200 - ₦193.88 MTN NGN400 - ₦387.…" at bounding box center [385, 558] width 321 height 20
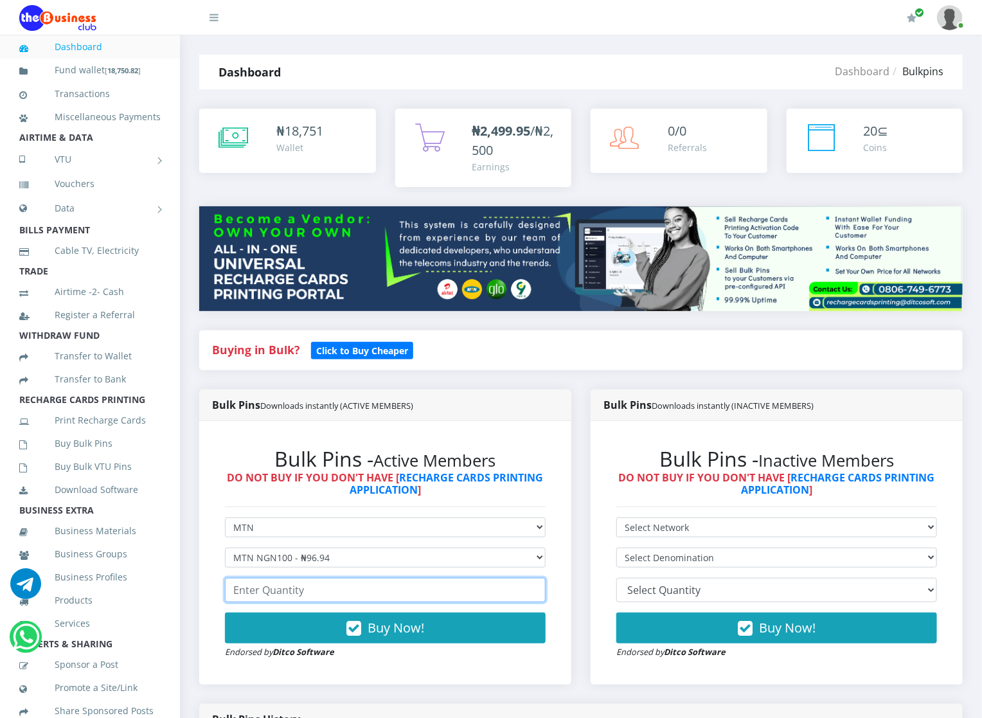
click at [268, 596] on input "number" at bounding box center [385, 590] width 321 height 24
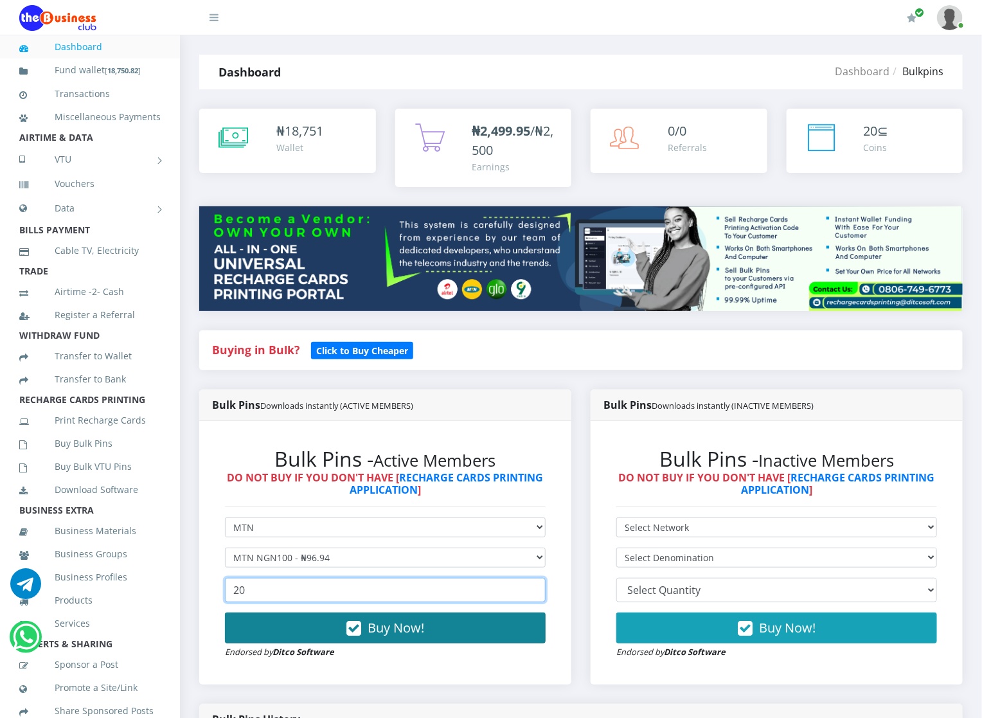
type input "20"
click at [244, 640] on button "Buy Now!" at bounding box center [385, 628] width 321 height 31
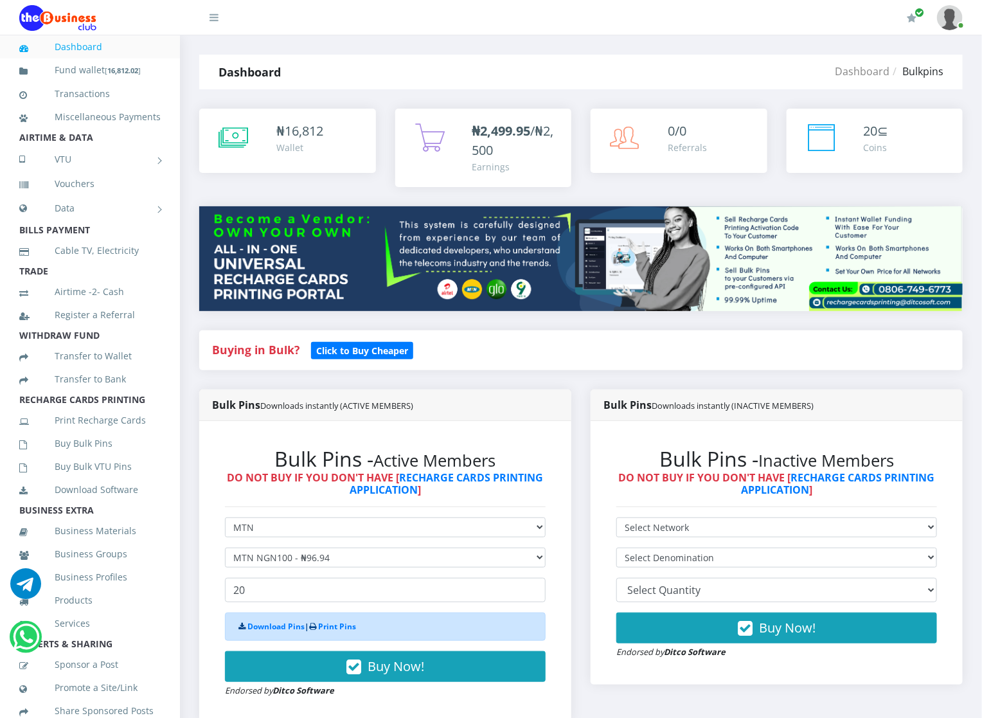
click at [244, 626] on icon at bounding box center [242, 627] width 7 height 8
click at [248, 625] on link "Download Pins" at bounding box center [276, 626] width 57 height 11
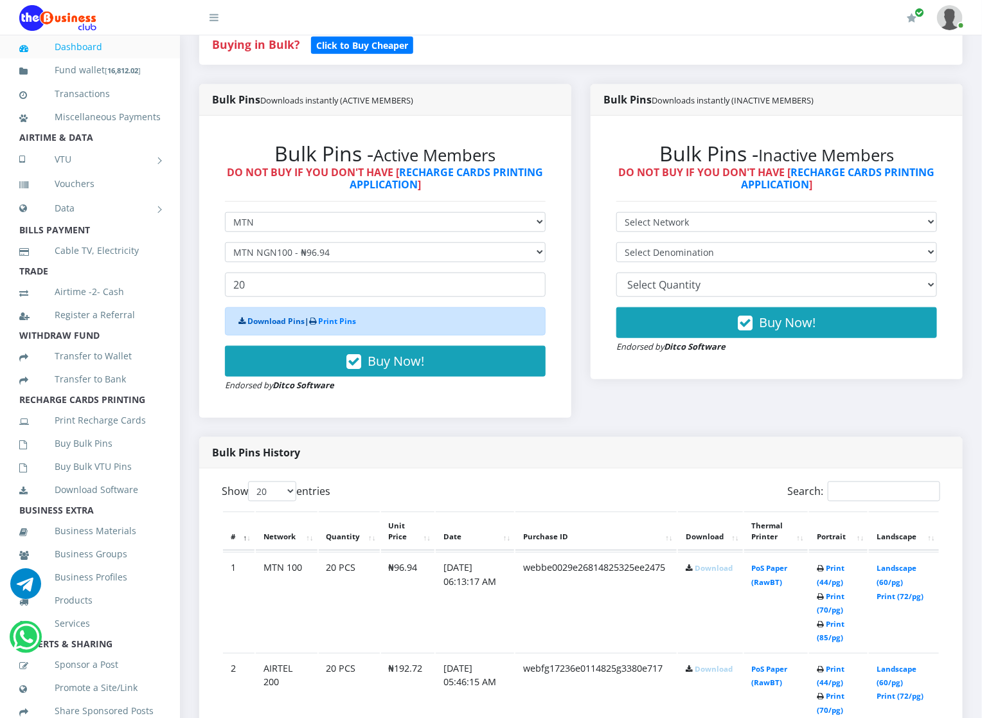
scroll to position [309, 0]
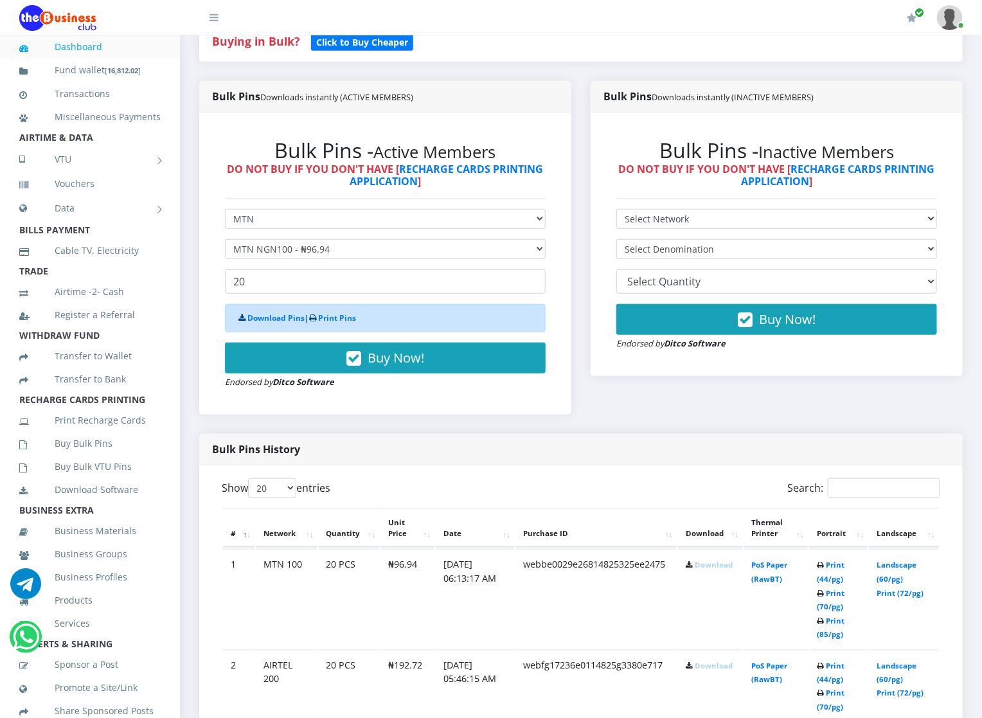
click at [708, 565] on link "Download" at bounding box center [714, 565] width 38 height 10
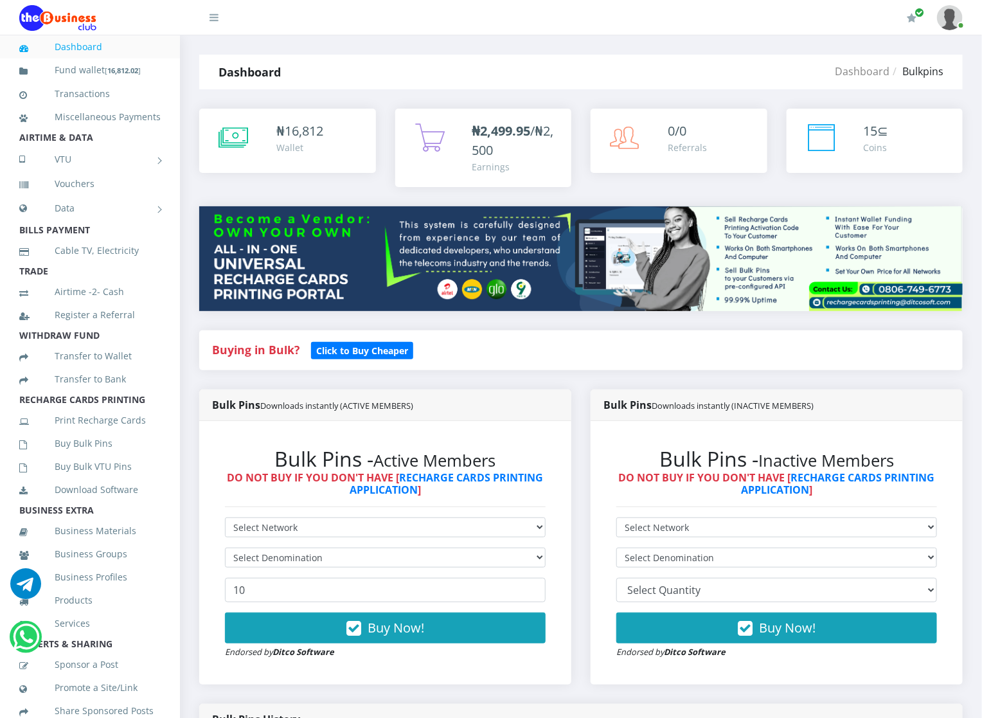
click at [572, 436] on div "Bulk Pins Downloads instantly (ACTIVE MEMBERS) Bulk Pins - Active Members DO NO…" at bounding box center [386, 547] width 392 height 314
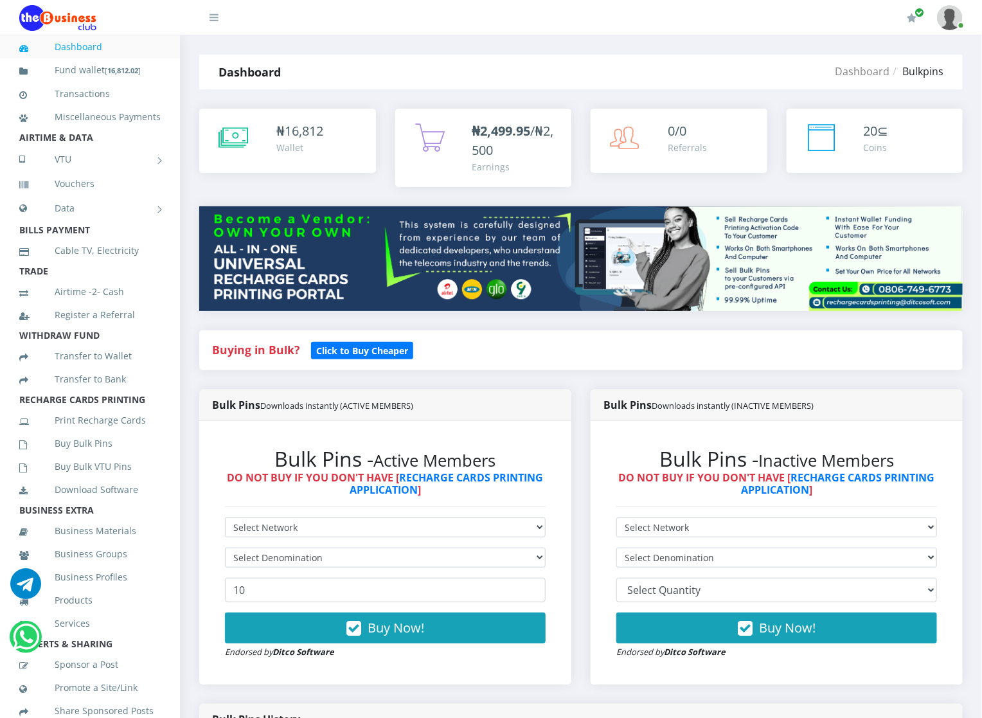
click at [583, 594] on div "Bulk Pins Downloads instantly (INACTIVE MEMBERS) Bulk Pins - Inactive Members D…" at bounding box center [777, 547] width 392 height 314
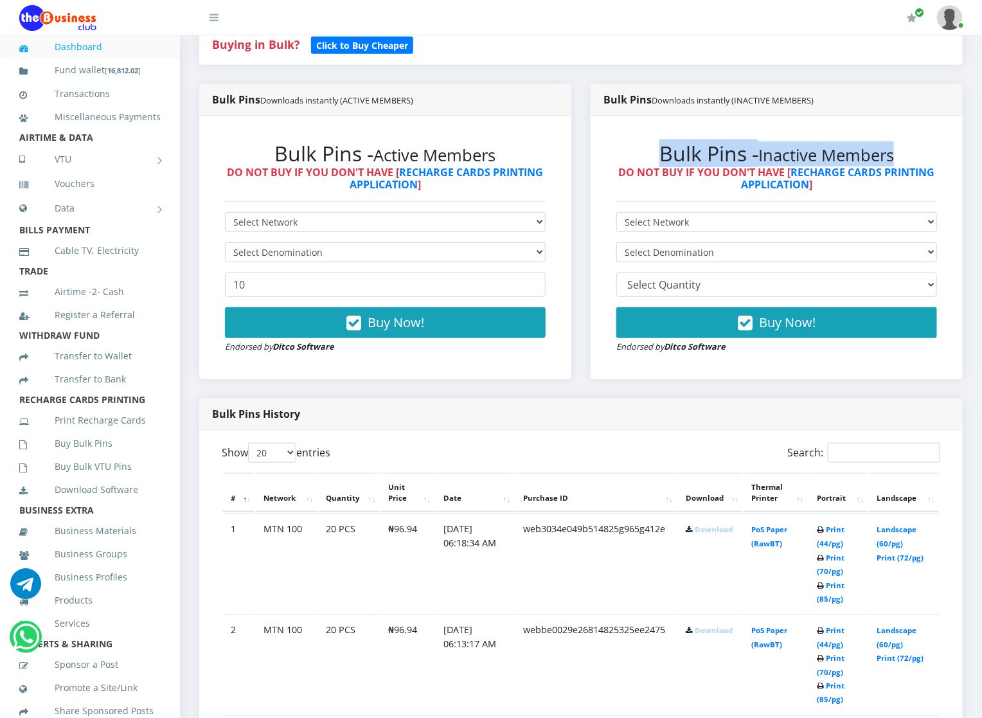
scroll to position [309, 0]
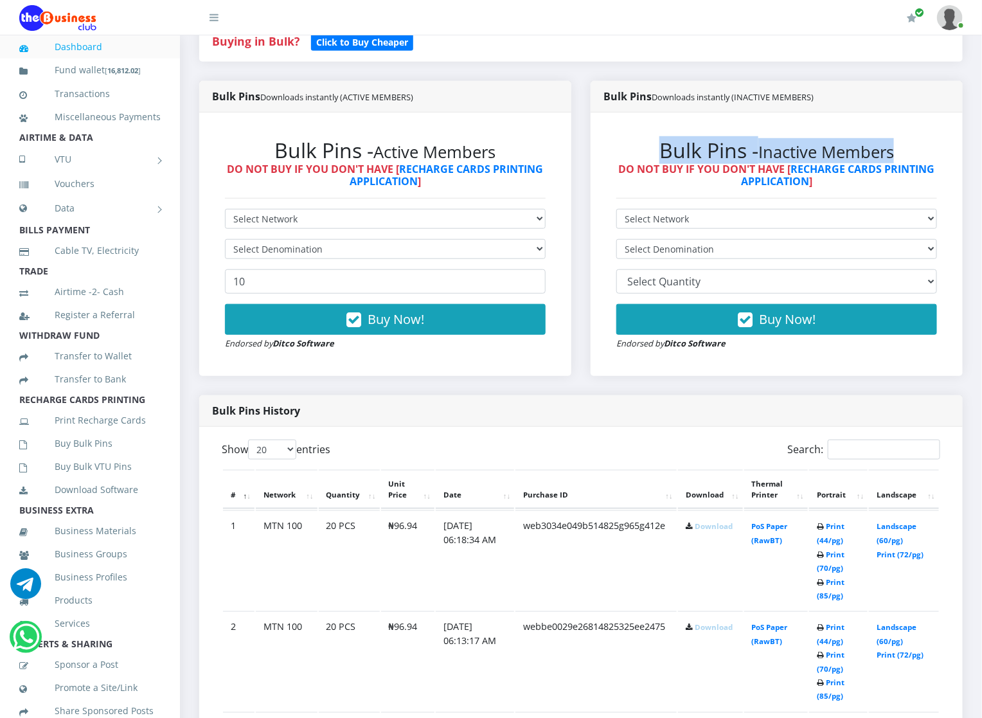
click at [699, 531] on link "Download" at bounding box center [714, 526] width 38 height 10
